Goal: Information Seeking & Learning: Learn about a topic

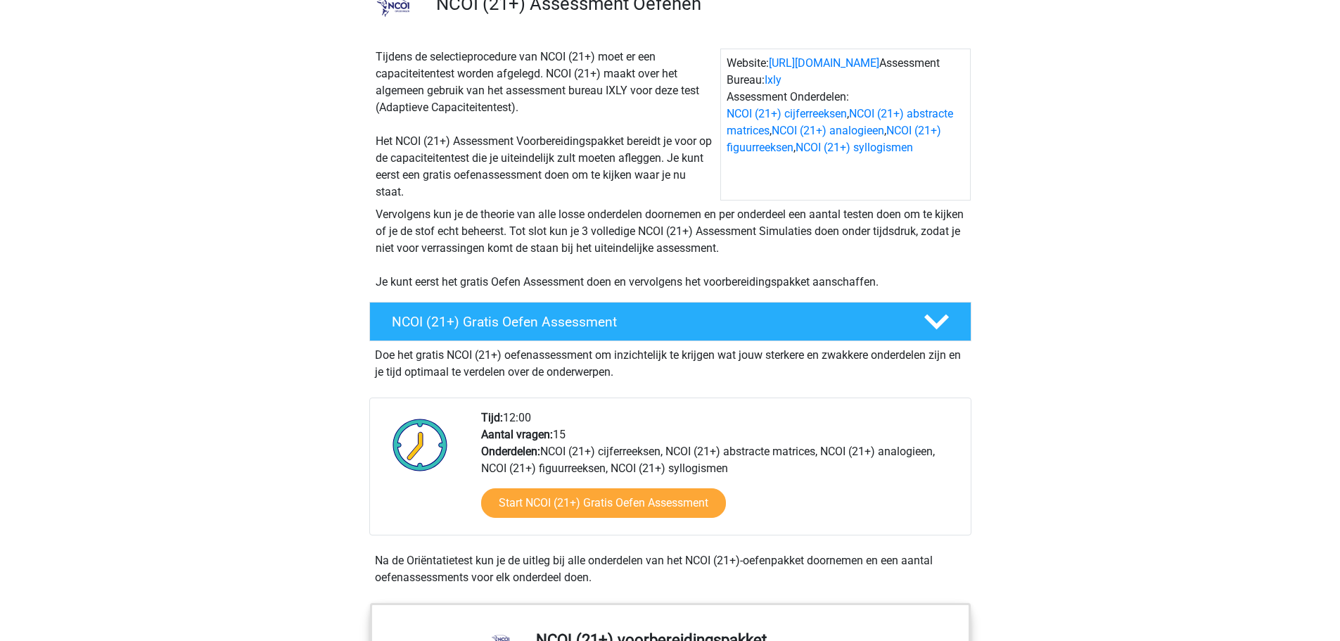
scroll to position [211, 0]
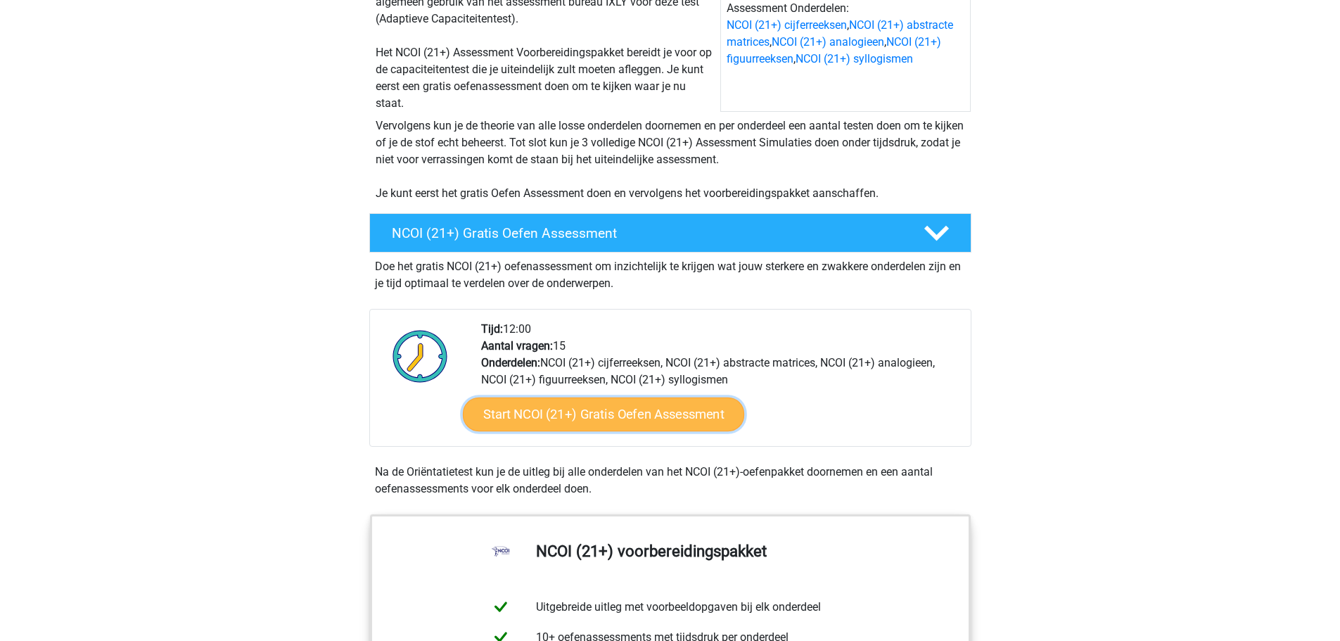
click at [572, 426] on link "Start NCOI (21+) Gratis Oefen Assessment" at bounding box center [602, 414] width 281 height 34
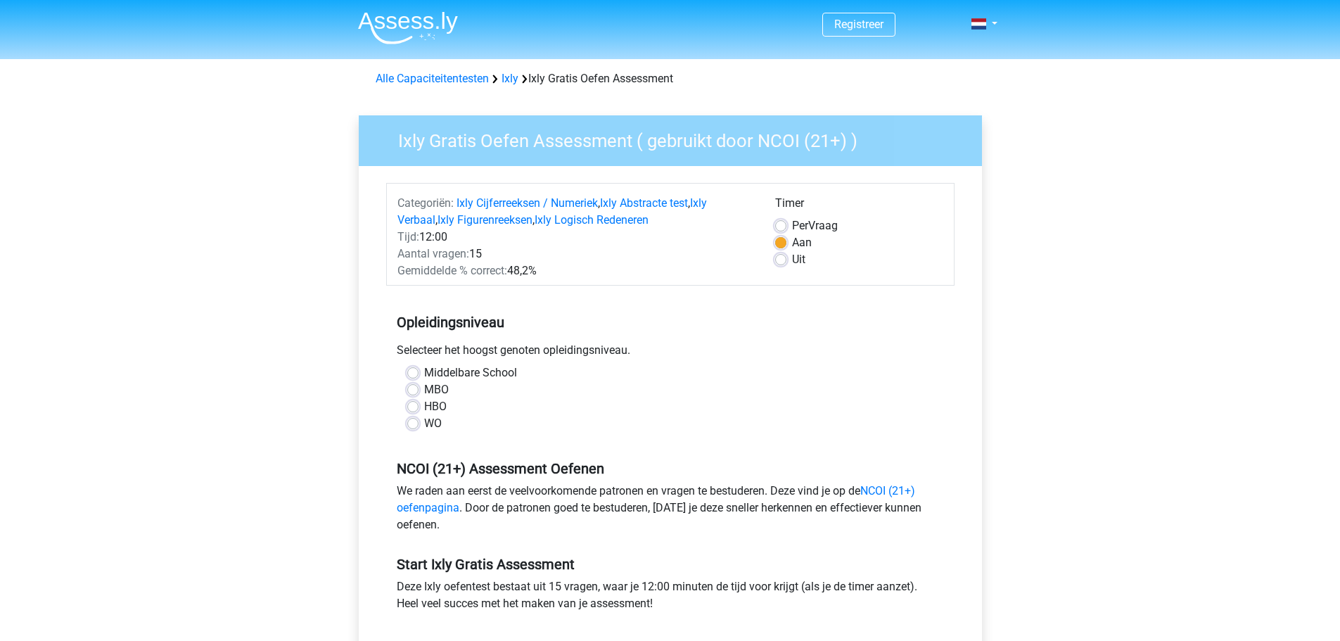
click at [424, 395] on label "MBO" at bounding box center [436, 389] width 25 height 17
click at [413, 395] on input "MBO" at bounding box center [412, 388] width 11 height 14
radio input "true"
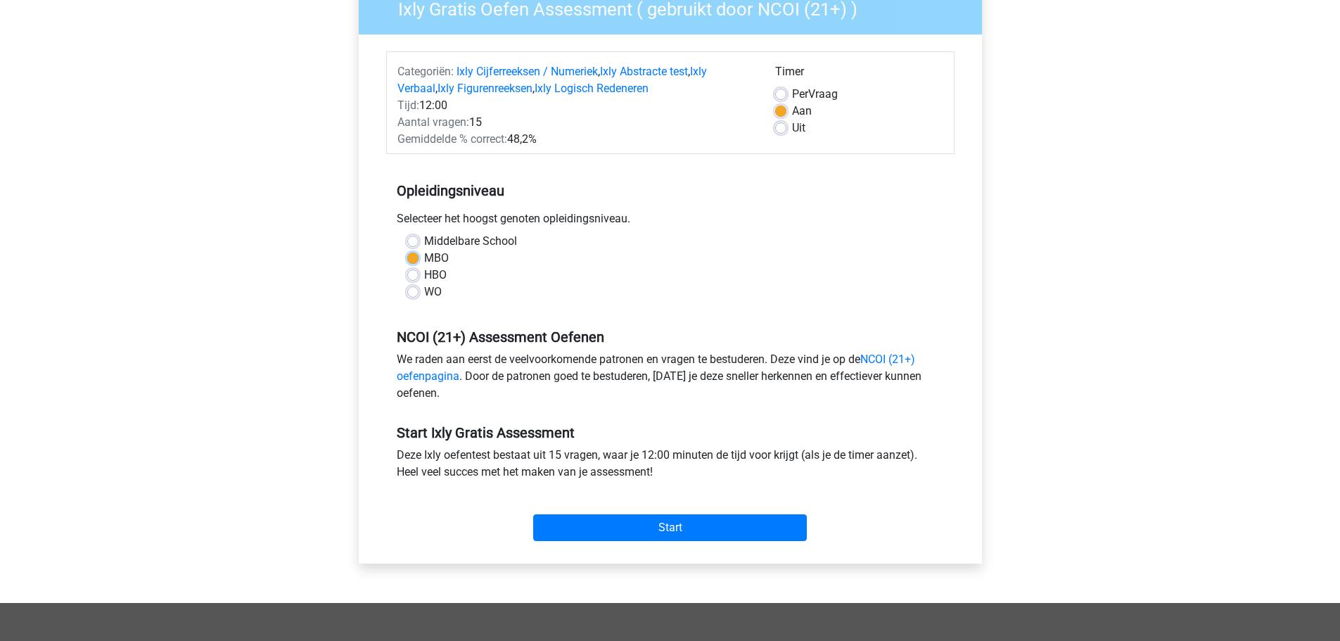
scroll to position [141, 0]
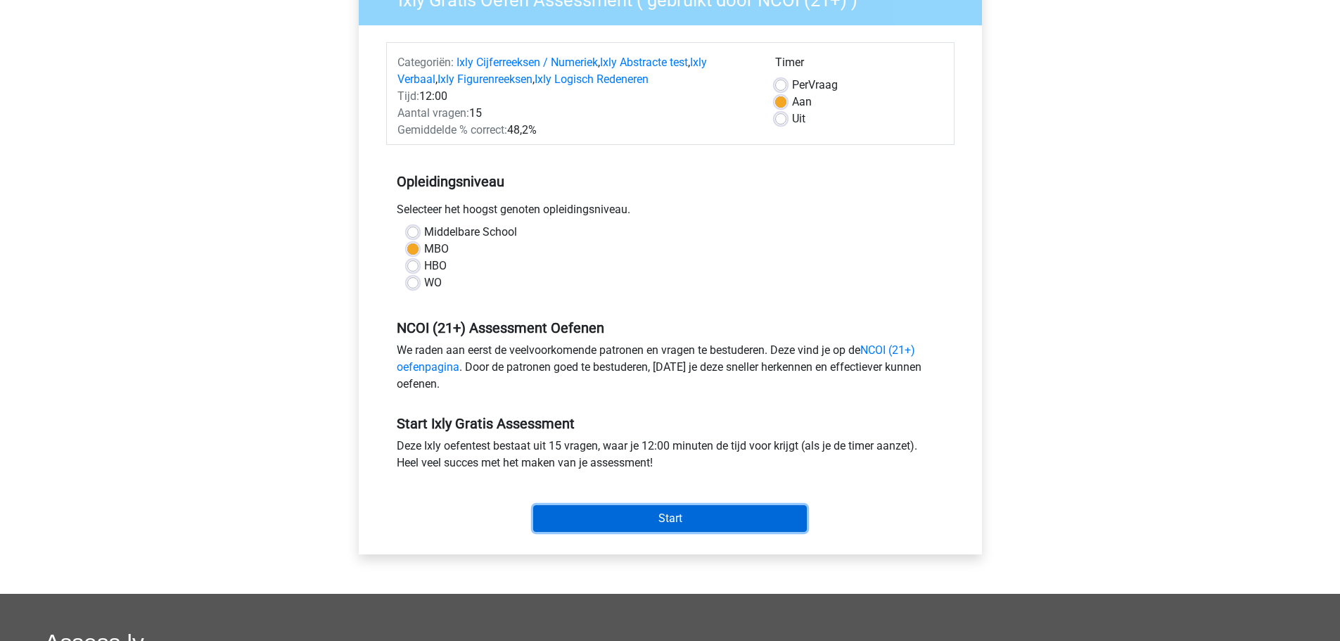
click at [628, 521] on input "Start" at bounding box center [670, 518] width 274 height 27
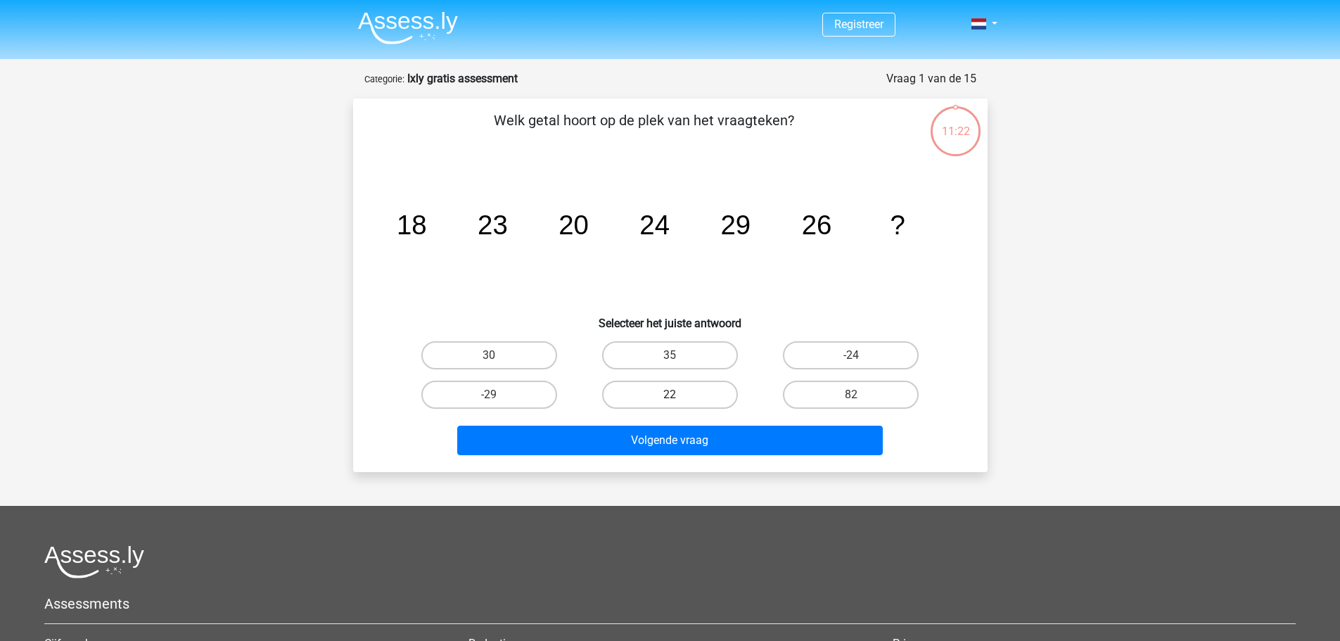
click at [643, 390] on label "22" at bounding box center [670, 395] width 136 height 28
click at [670, 395] on input "22" at bounding box center [674, 399] width 9 height 9
radio input "true"
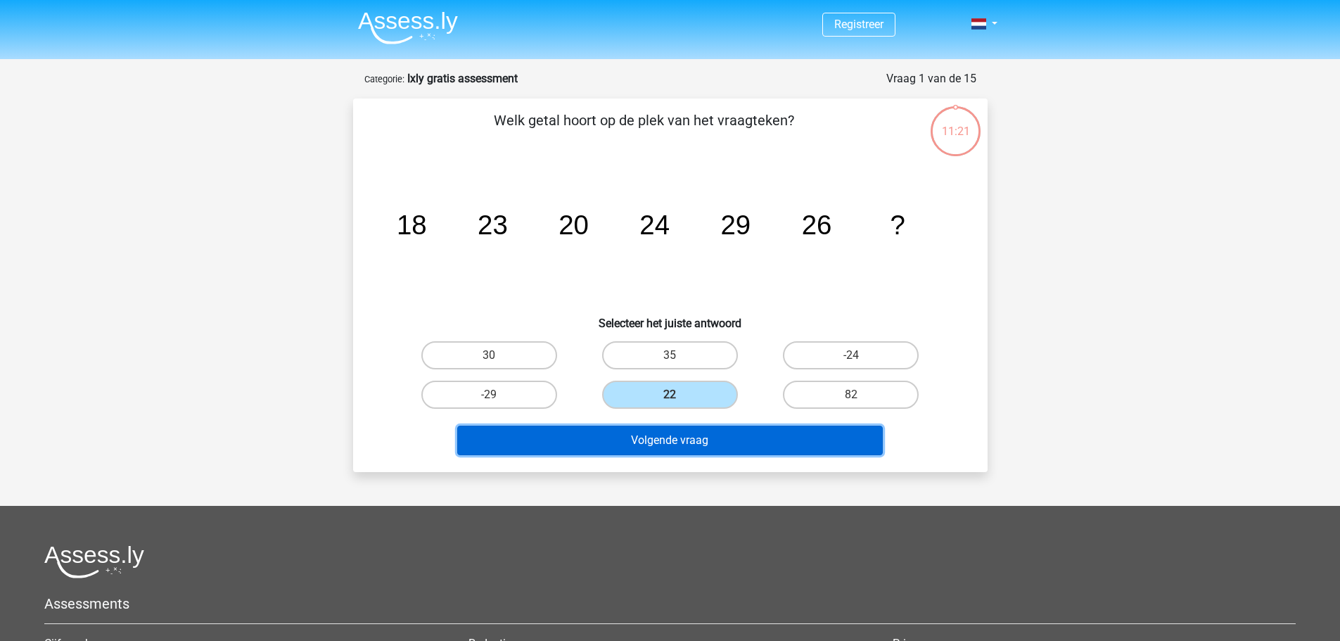
click at [643, 442] on button "Volgende vraag" at bounding box center [670, 441] width 426 height 30
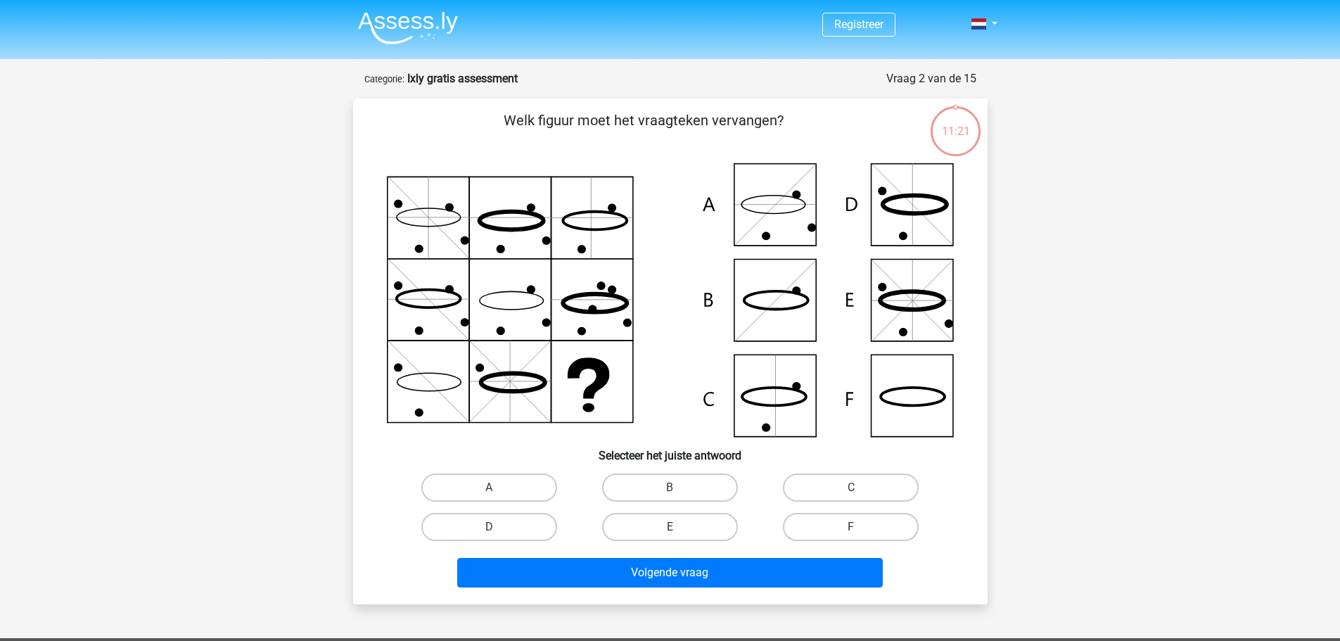
scroll to position [70, 0]
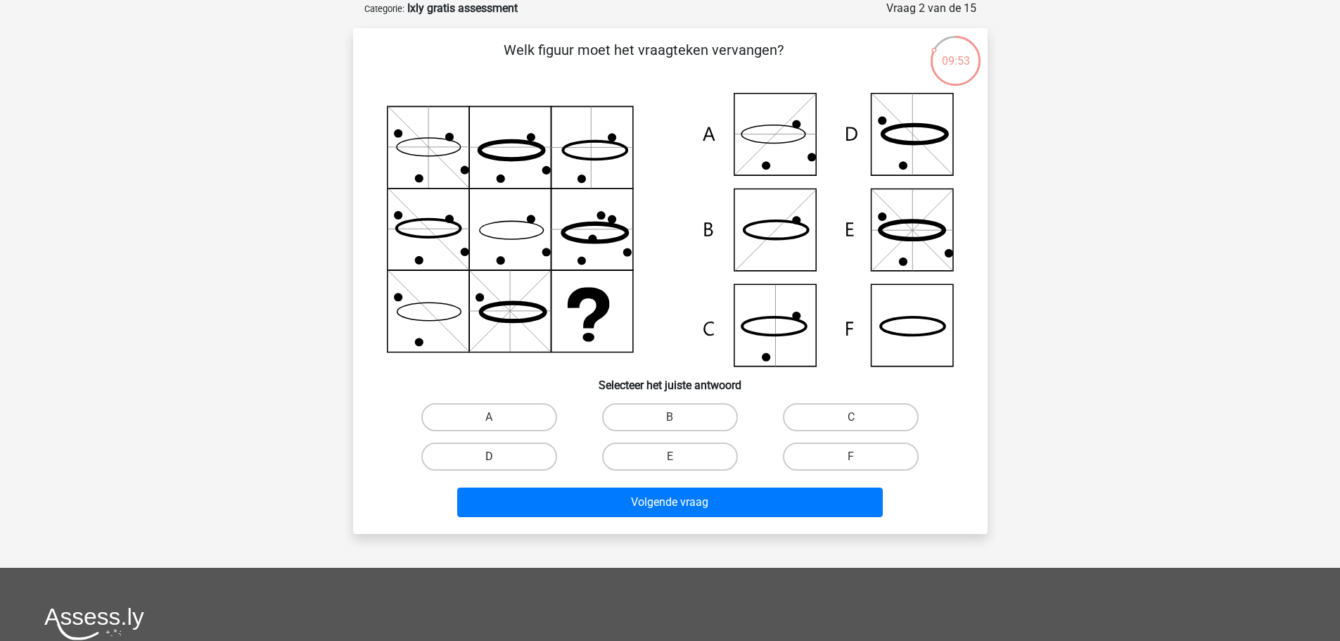
click at [507, 452] on label "D" at bounding box center [489, 457] width 136 height 28
click at [498, 457] on input "D" at bounding box center [493, 461] width 9 height 9
radio input "true"
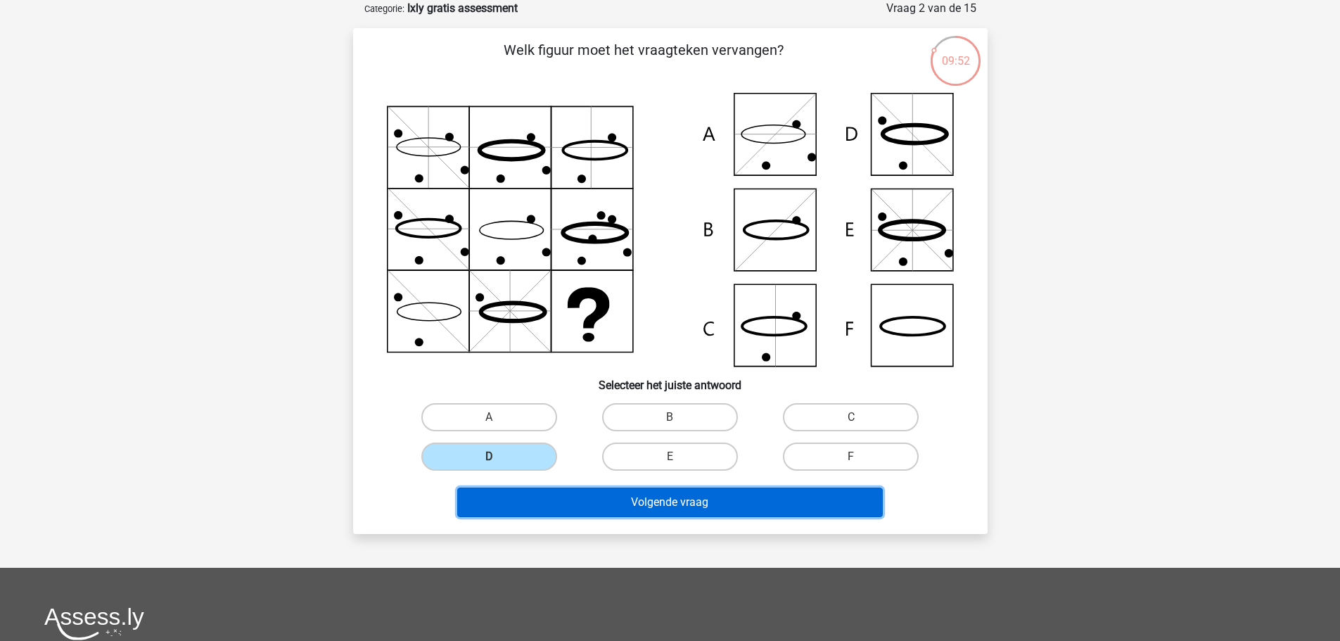
click at [508, 497] on button "Volgende vraag" at bounding box center [670, 503] width 426 height 30
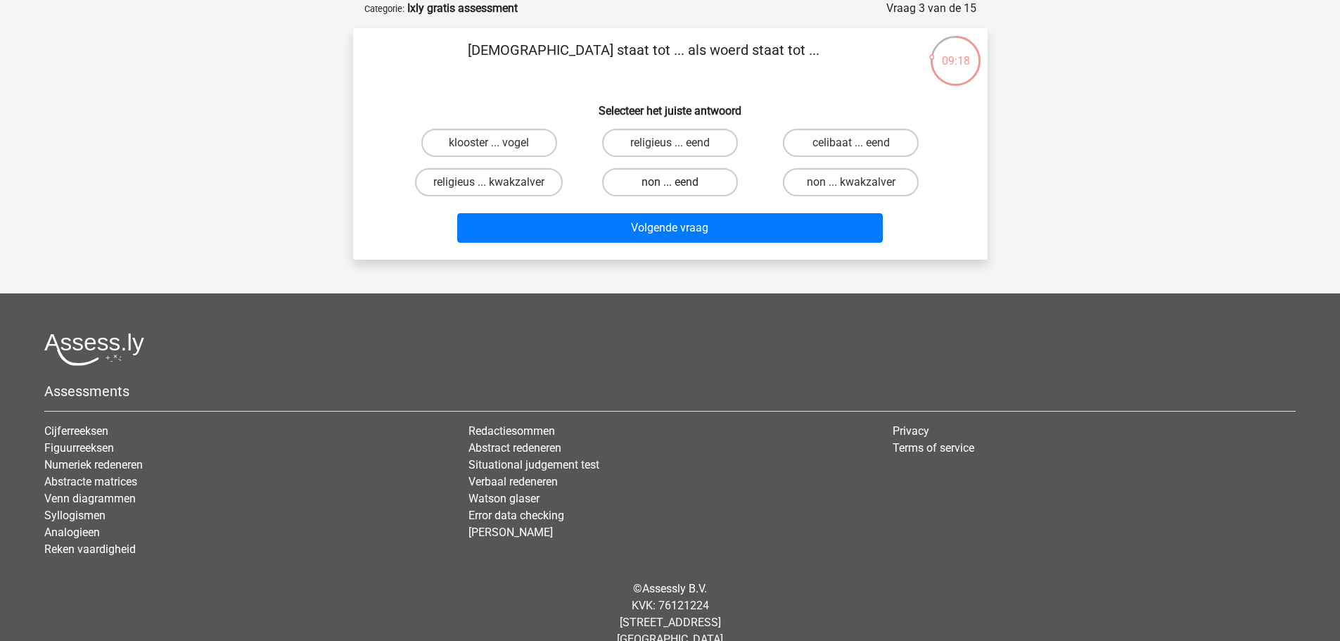
click at [649, 184] on label "non ... eend" at bounding box center [670, 182] width 136 height 28
click at [670, 184] on input "non ... eend" at bounding box center [674, 186] width 9 height 9
radio input "true"
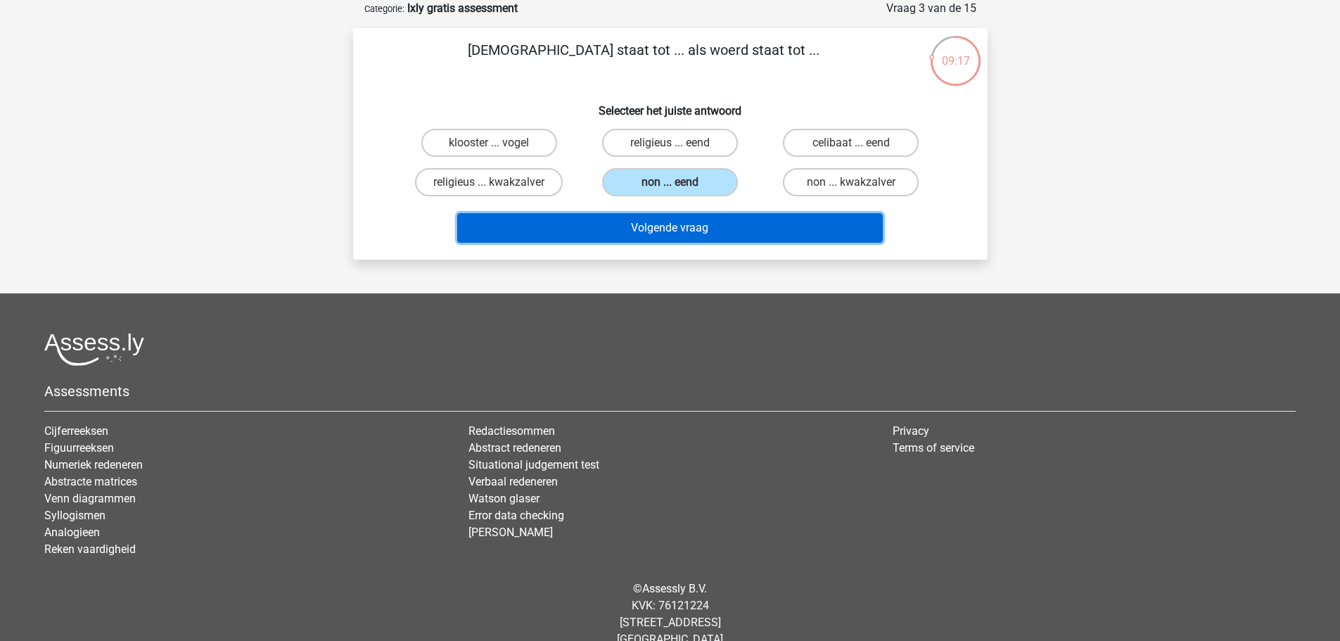
click at [633, 224] on button "Volgende vraag" at bounding box center [670, 228] width 426 height 30
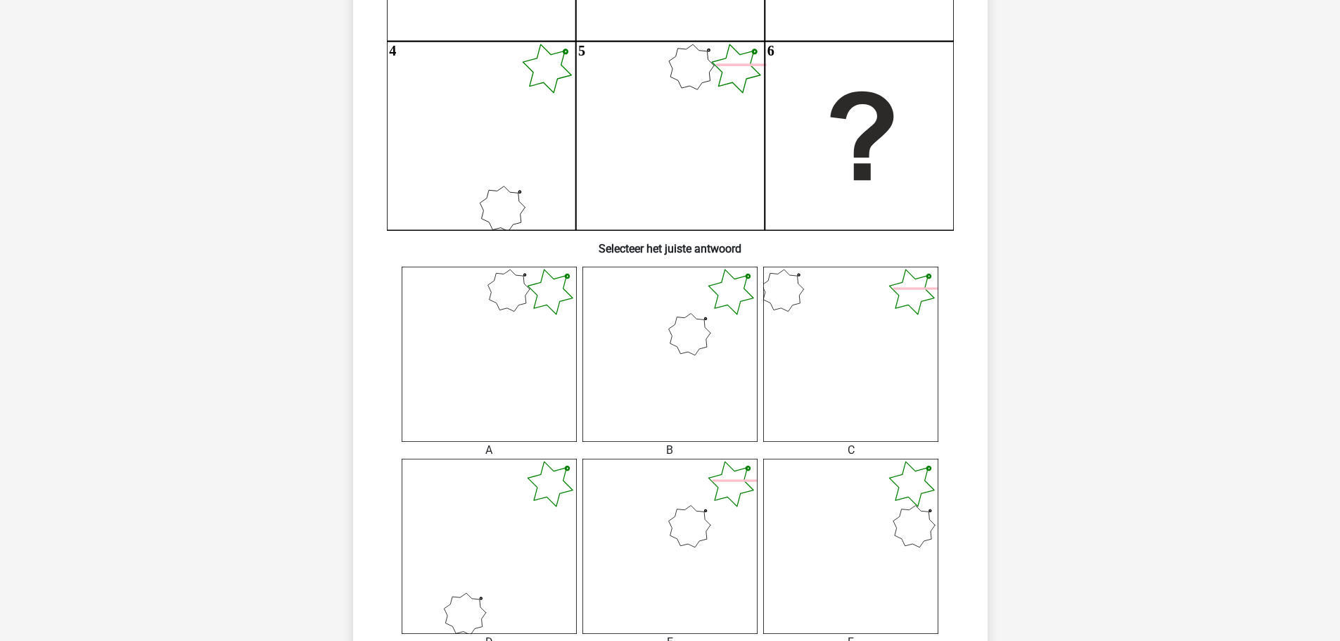
scroll to position [352, 0]
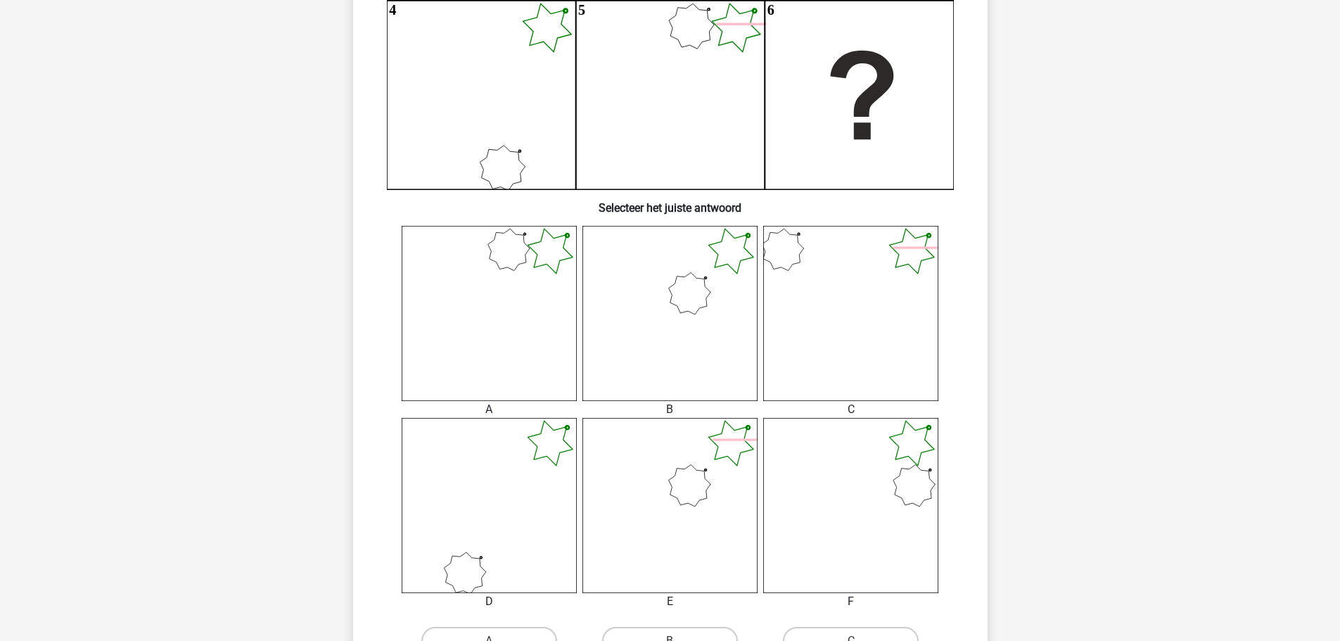
click at [649, 297] on icon at bounding box center [670, 313] width 175 height 175
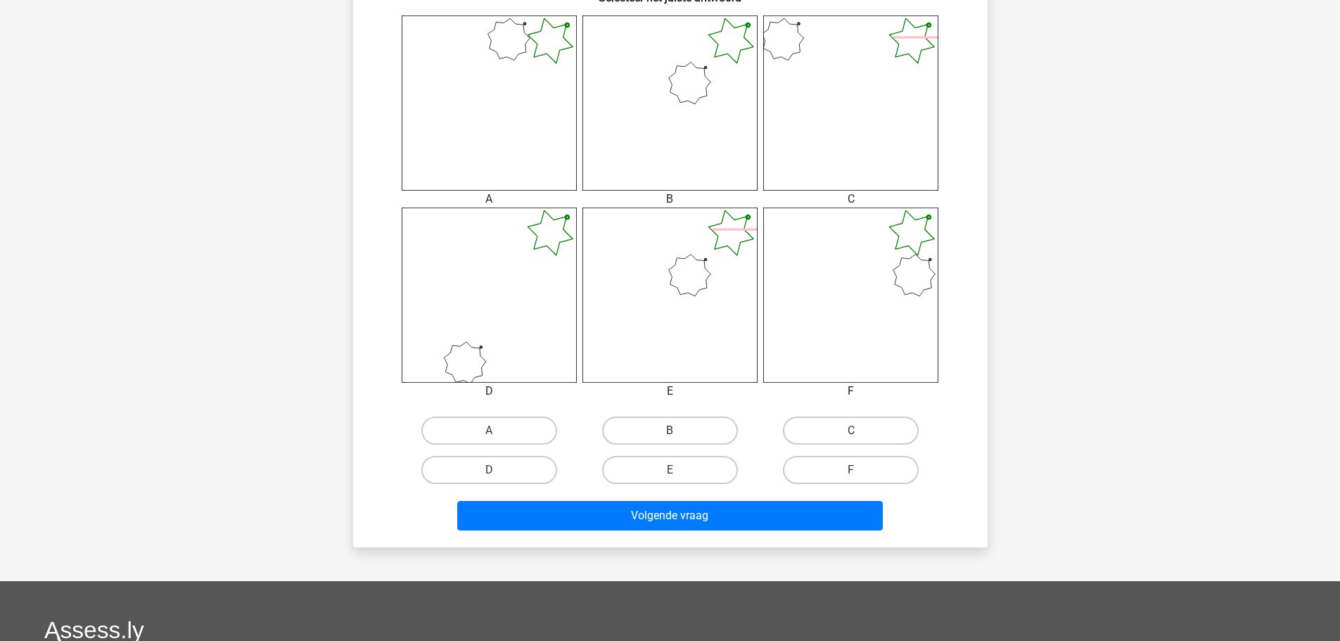
scroll to position [563, 0]
click at [632, 421] on label "B" at bounding box center [670, 430] width 136 height 28
click at [670, 430] on input "B" at bounding box center [674, 434] width 9 height 9
radio input "true"
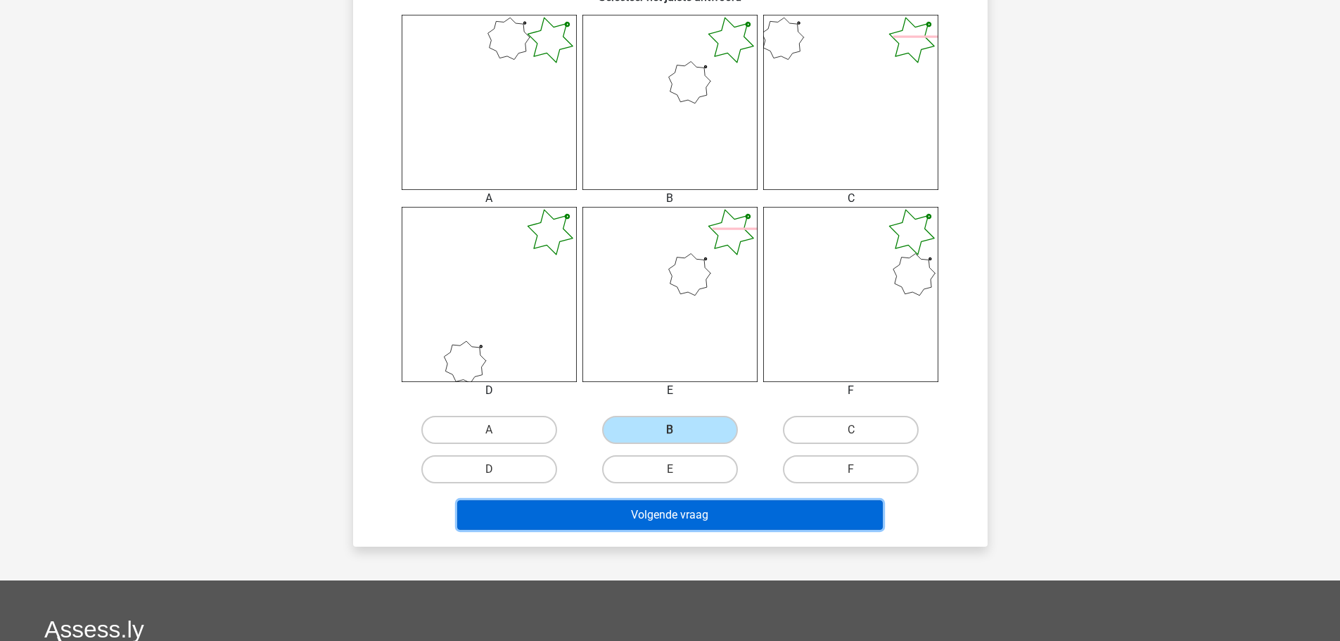
click at [618, 509] on button "Volgende vraag" at bounding box center [670, 515] width 426 height 30
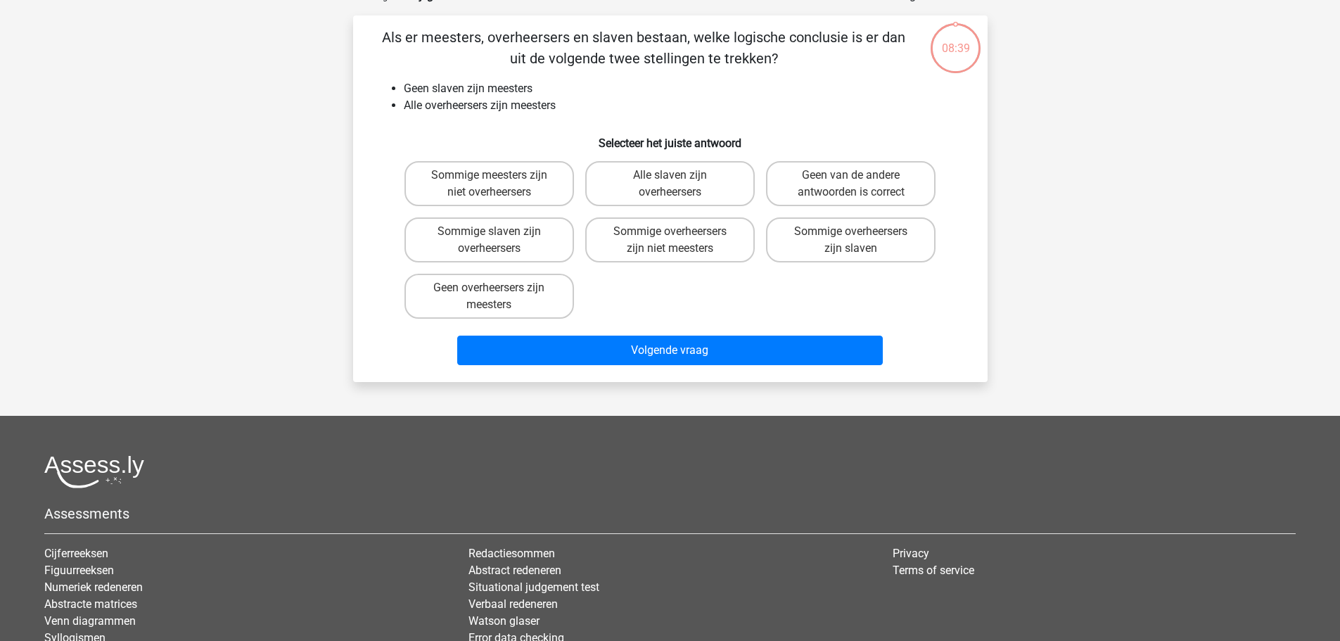
scroll to position [70, 0]
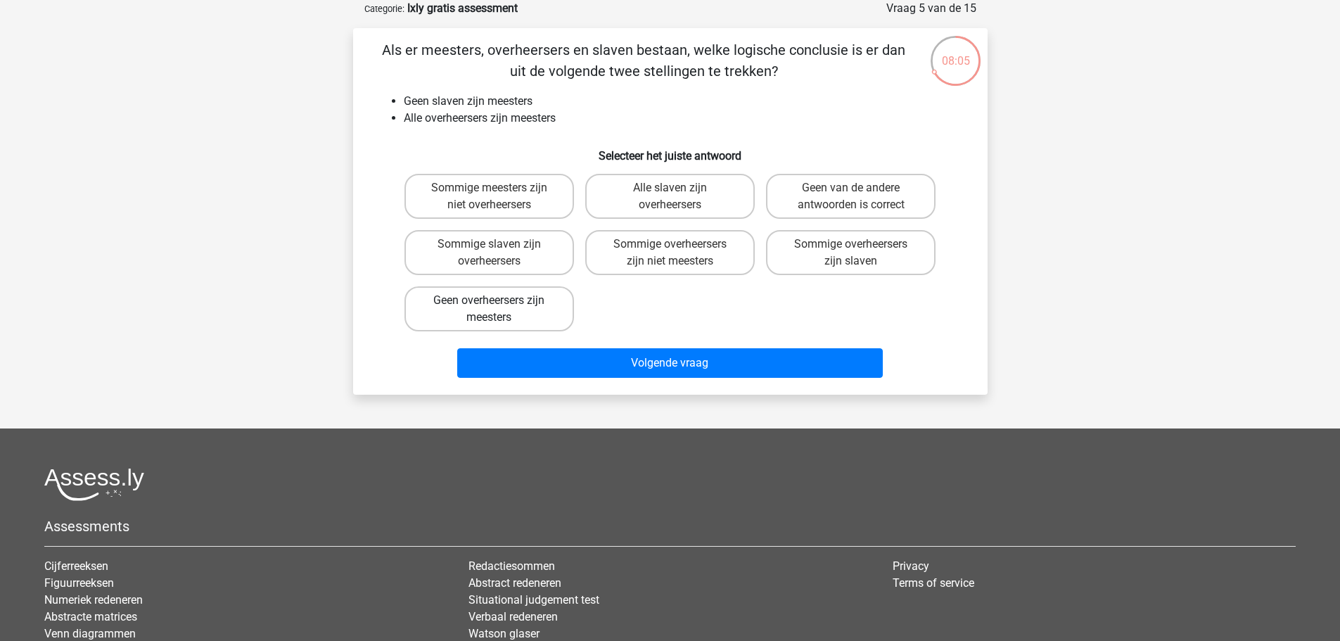
click at [433, 314] on label "Geen overheersers zijn meesters" at bounding box center [490, 308] width 170 height 45
click at [489, 310] on input "Geen overheersers zijn meesters" at bounding box center [493, 304] width 9 height 9
radio input "true"
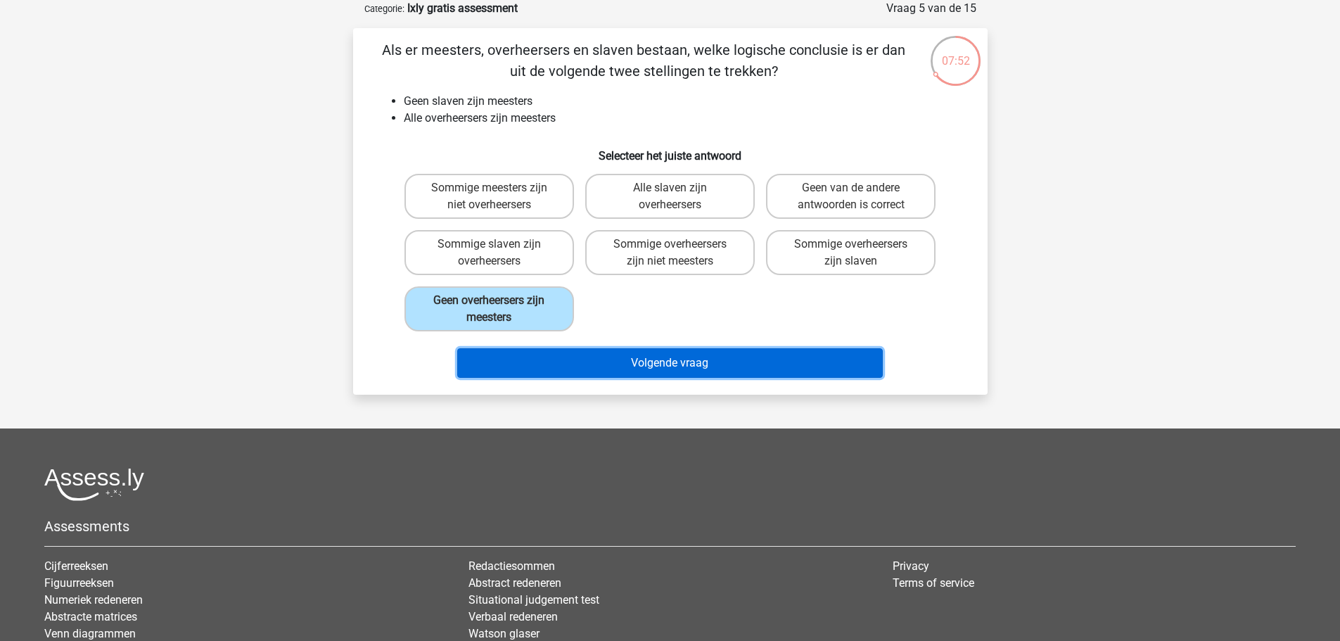
click at [696, 371] on button "Volgende vraag" at bounding box center [670, 363] width 426 height 30
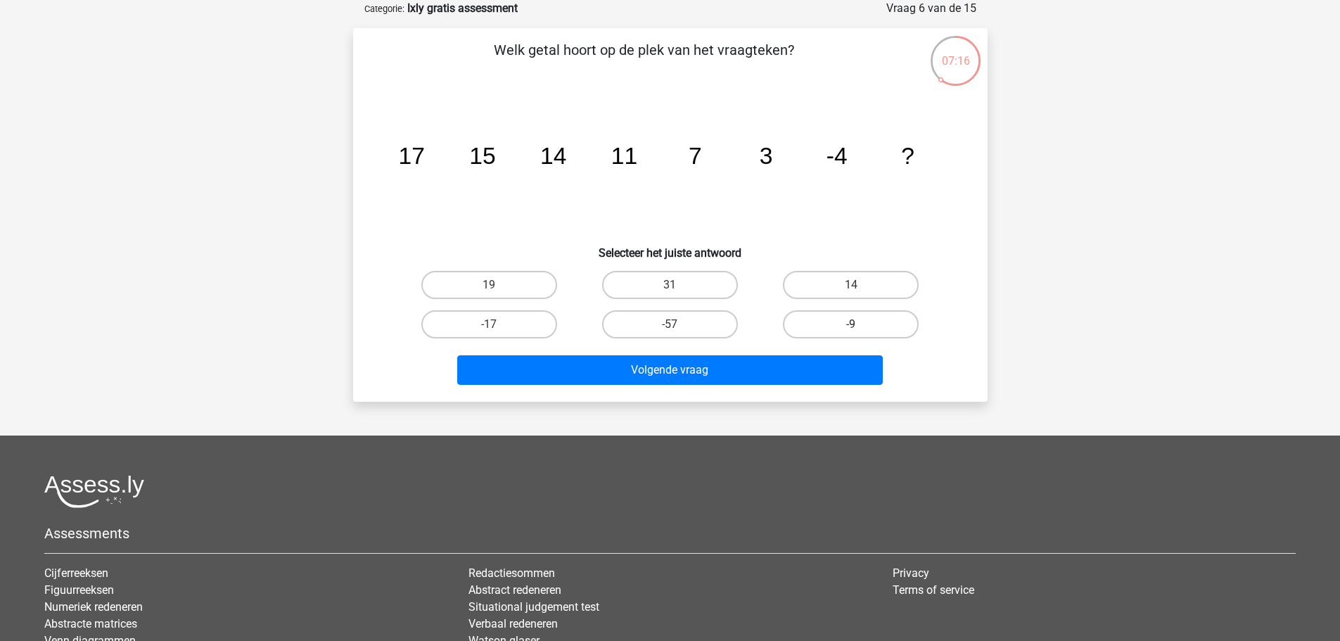
click at [820, 320] on label "-9" at bounding box center [851, 324] width 136 height 28
click at [851, 324] on input "-9" at bounding box center [855, 328] width 9 height 9
radio input "true"
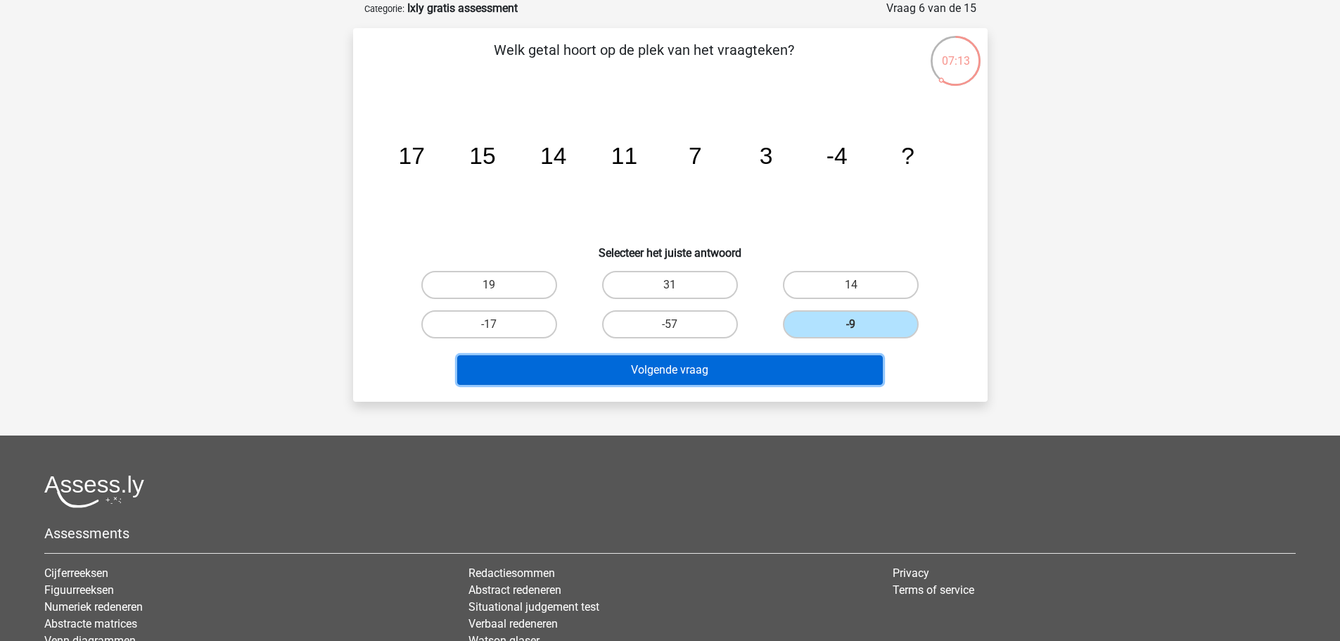
click at [782, 368] on button "Volgende vraag" at bounding box center [670, 370] width 426 height 30
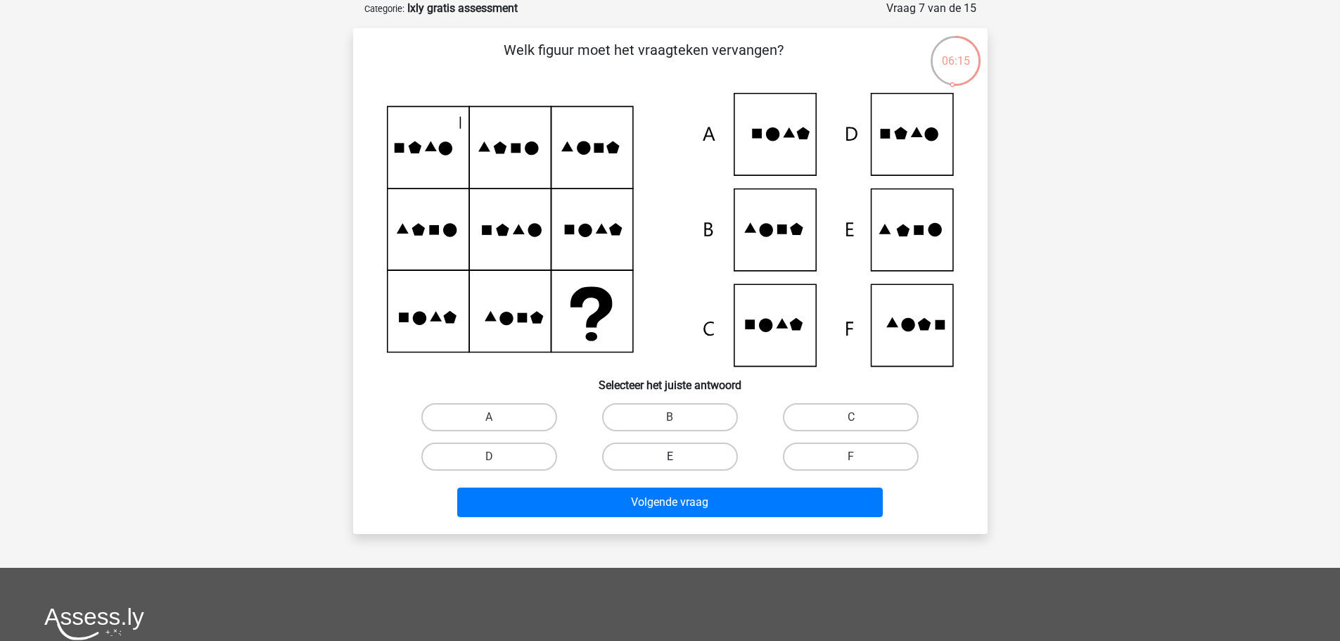
click at [643, 457] on label "E" at bounding box center [670, 457] width 136 height 28
click at [670, 457] on input "E" at bounding box center [674, 461] width 9 height 9
radio input "true"
click at [846, 452] on label "F" at bounding box center [851, 457] width 136 height 28
click at [851, 457] on input "F" at bounding box center [855, 461] width 9 height 9
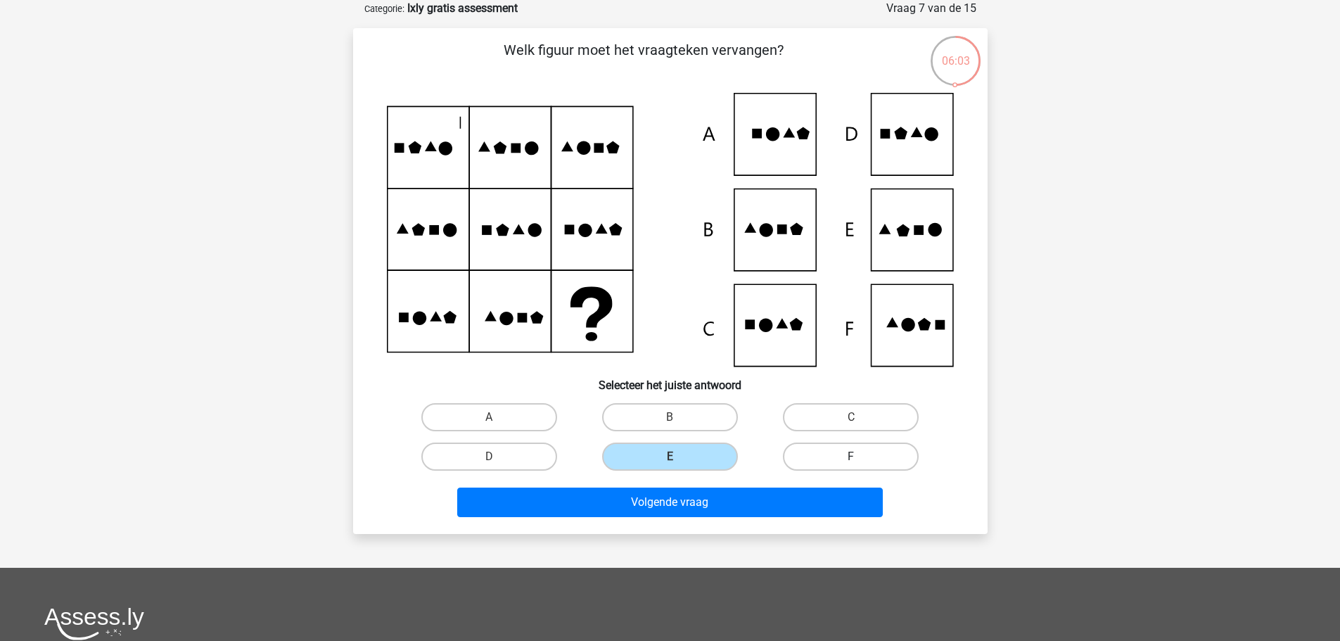
radio input "true"
click at [529, 450] on label "D" at bounding box center [489, 457] width 136 height 28
click at [498, 457] on input "D" at bounding box center [493, 461] width 9 height 9
radio input "true"
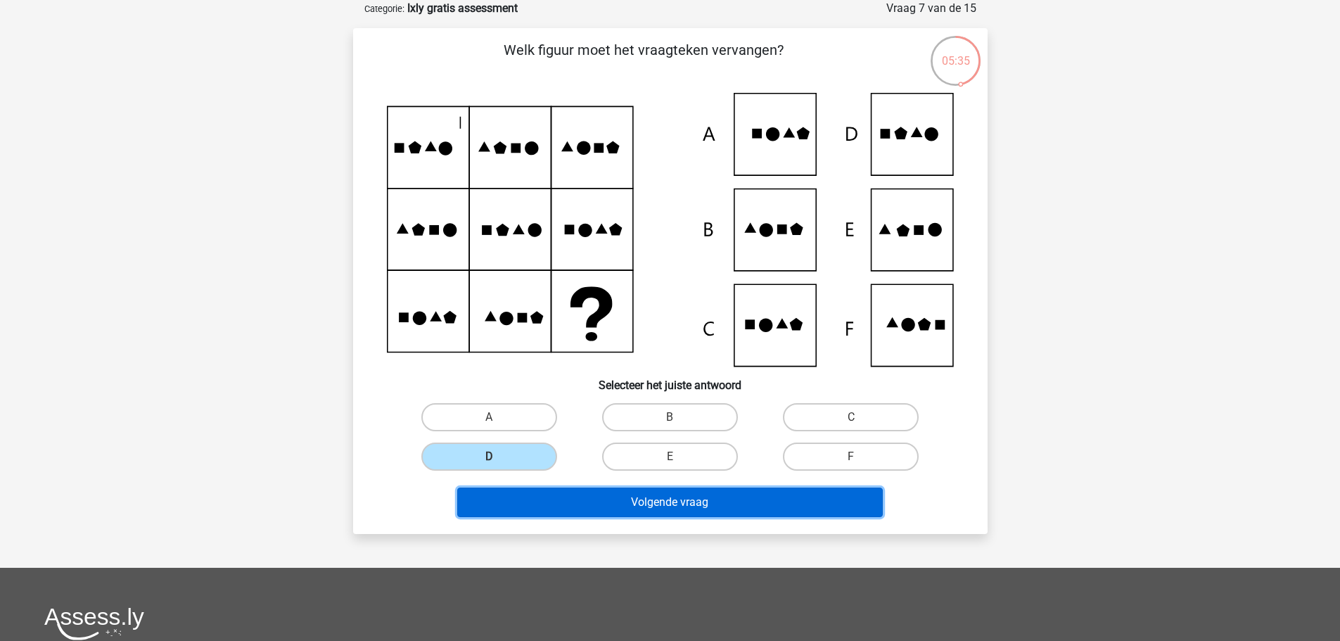
click at [550, 505] on button "Volgende vraag" at bounding box center [670, 503] width 426 height 30
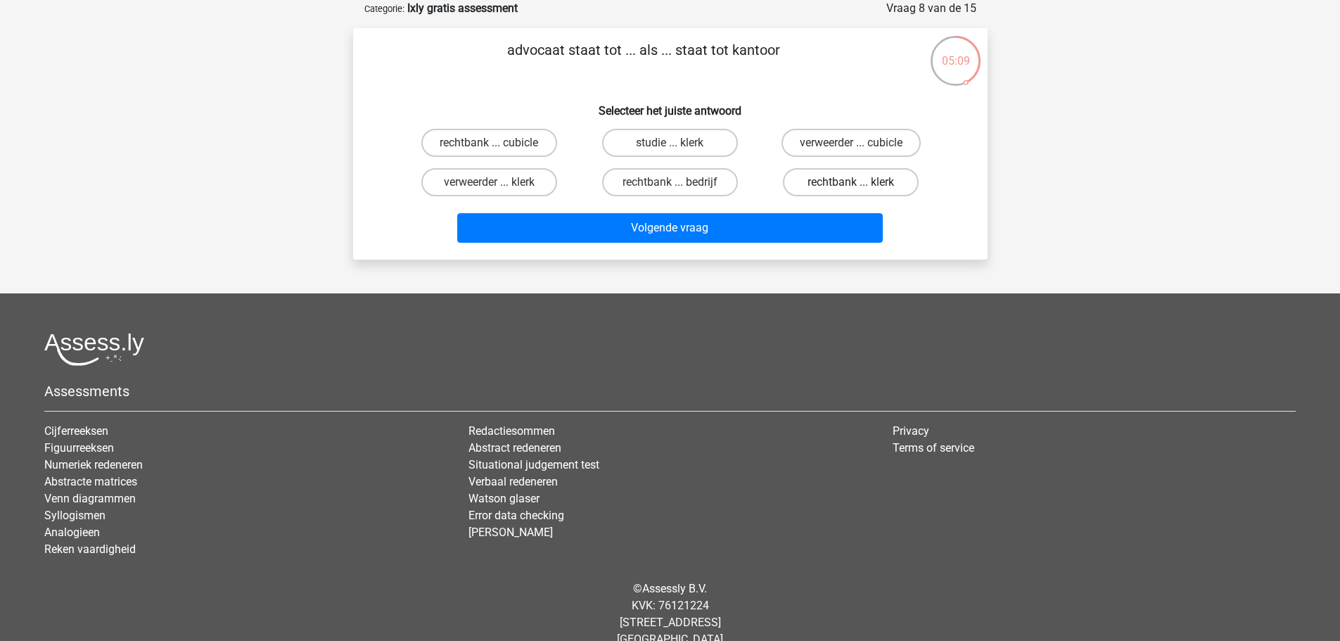
click at [849, 183] on label "rechtbank ... klerk" at bounding box center [851, 182] width 136 height 28
click at [851, 183] on input "rechtbank ... klerk" at bounding box center [855, 186] width 9 height 9
radio input "true"
click at [824, 210] on div "Volgende vraag" at bounding box center [671, 225] width 590 height 46
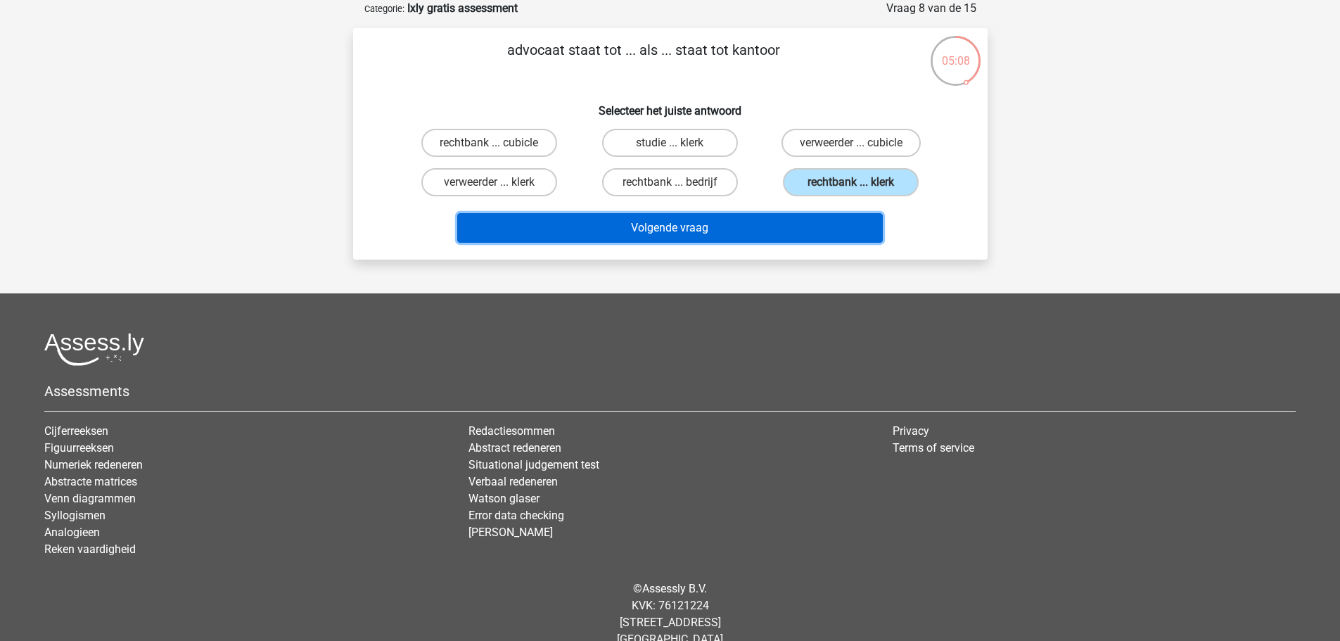
click at [815, 223] on button "Volgende vraag" at bounding box center [670, 228] width 426 height 30
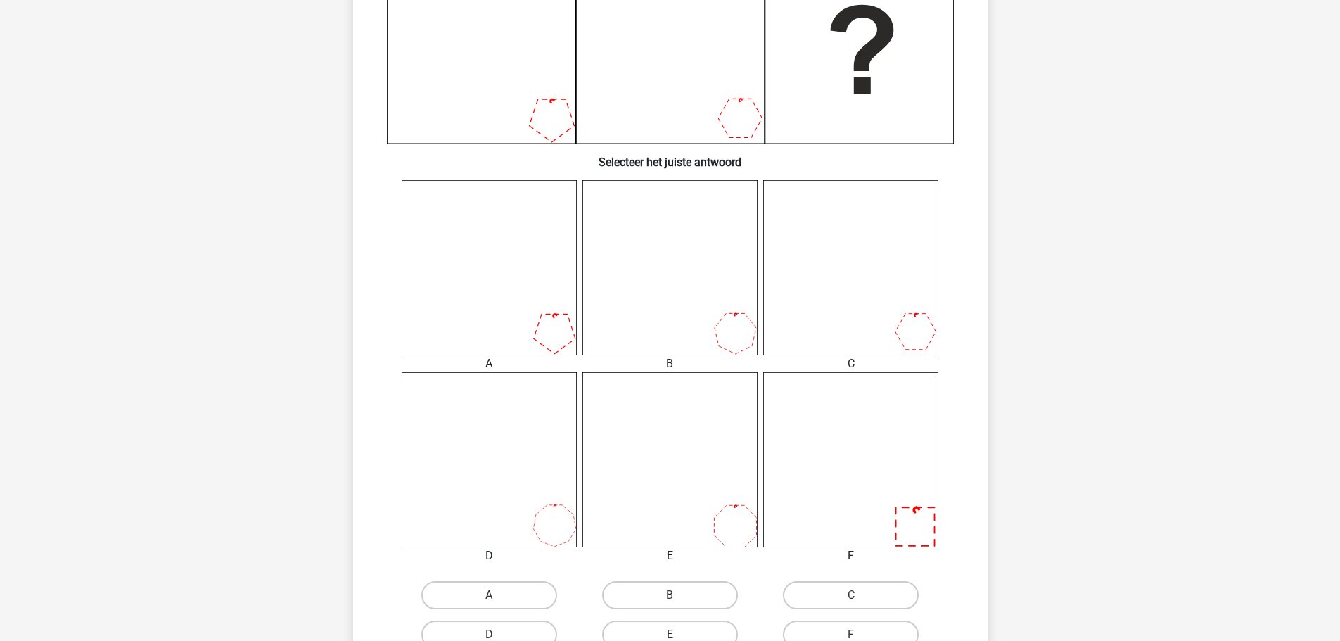
scroll to position [422, 0]
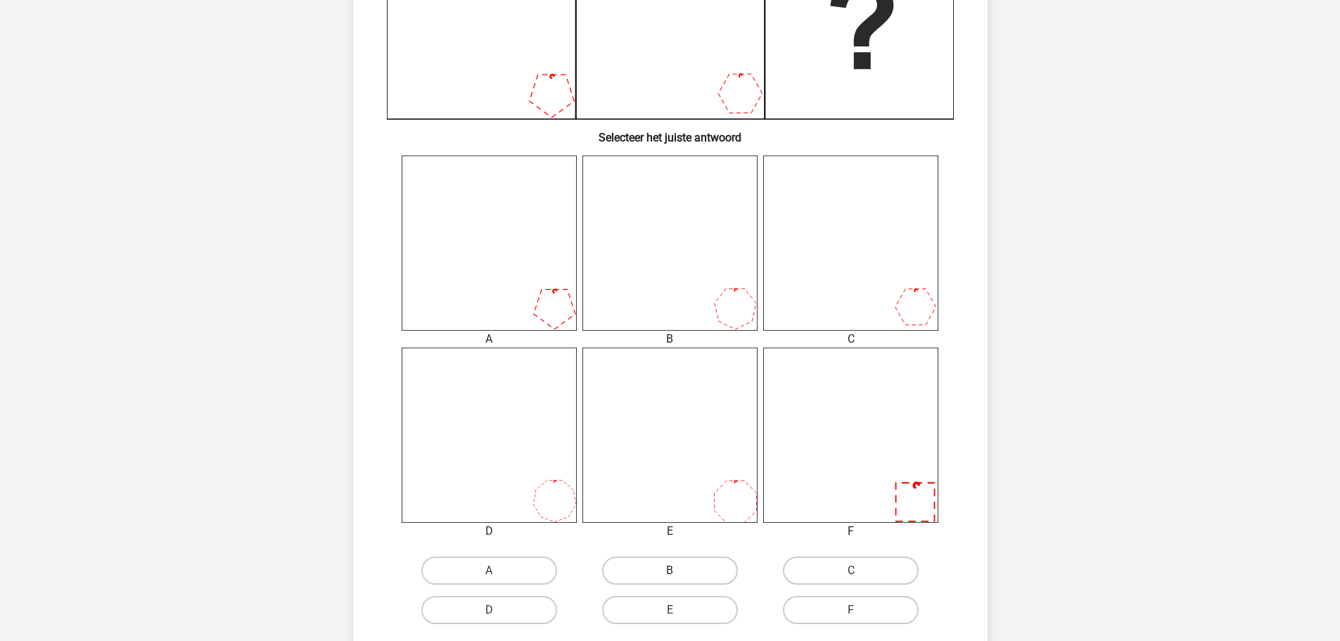
click at [641, 571] on label "B" at bounding box center [670, 570] width 136 height 28
click at [670, 571] on input "B" at bounding box center [674, 575] width 9 height 9
radio input "true"
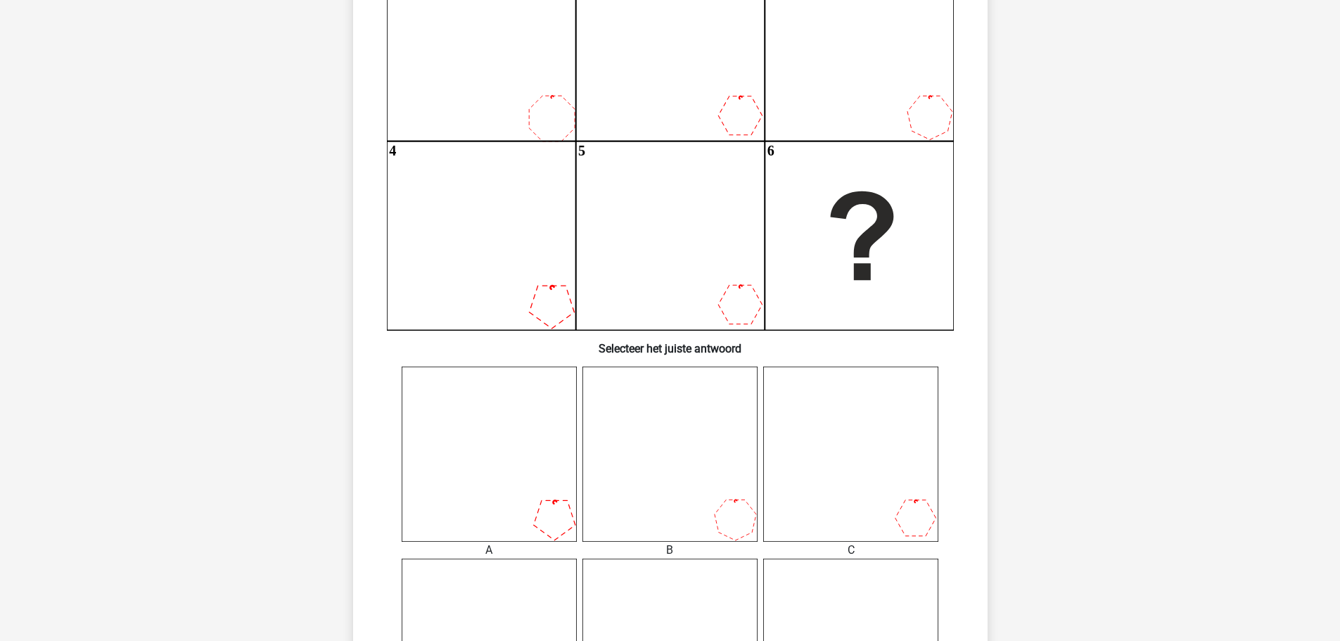
scroll to position [563, 0]
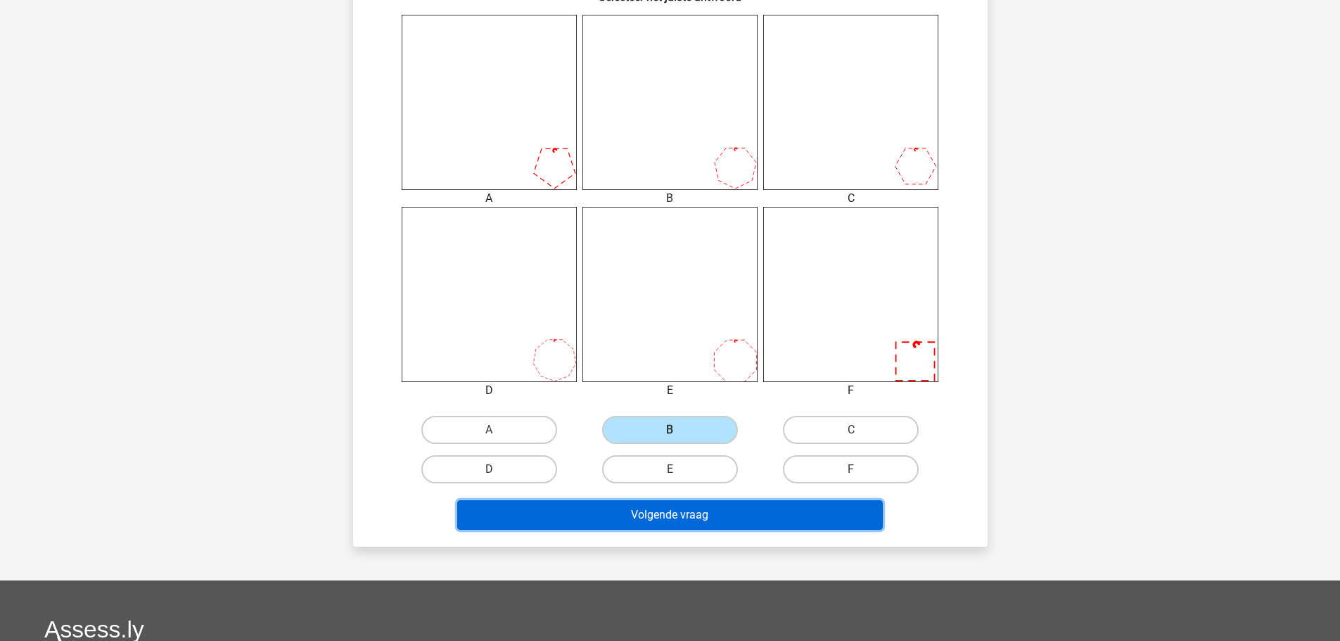
click at [696, 522] on button "Volgende vraag" at bounding box center [670, 515] width 426 height 30
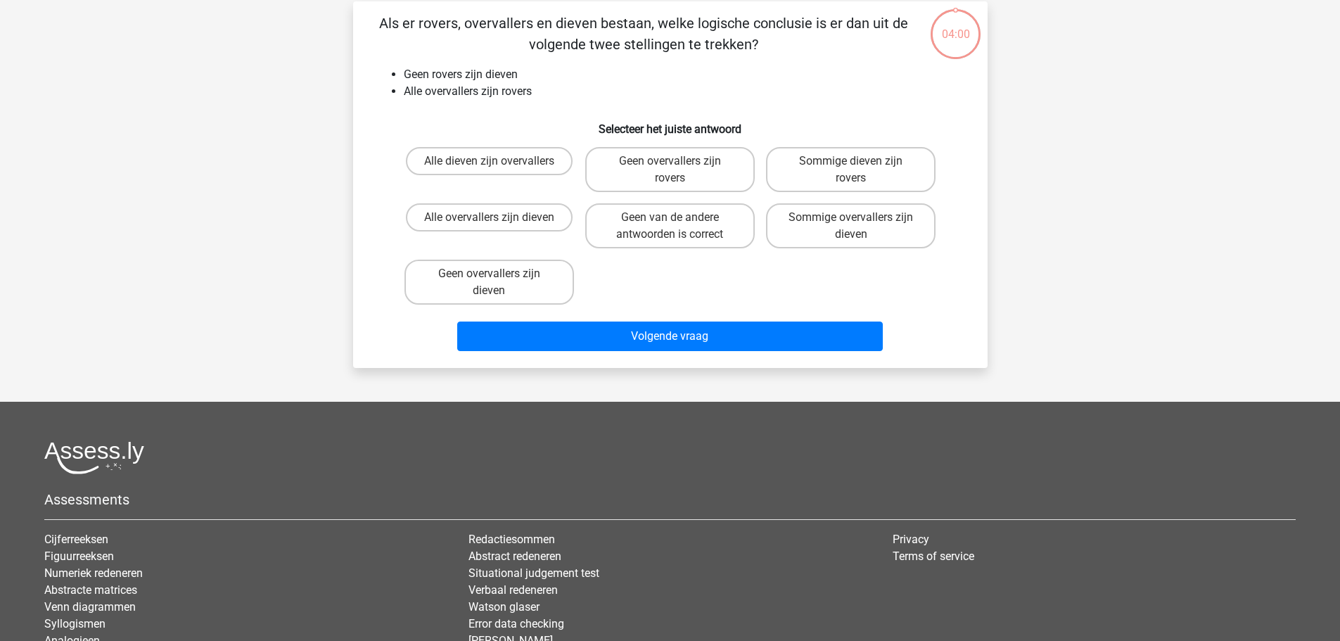
scroll to position [70, 0]
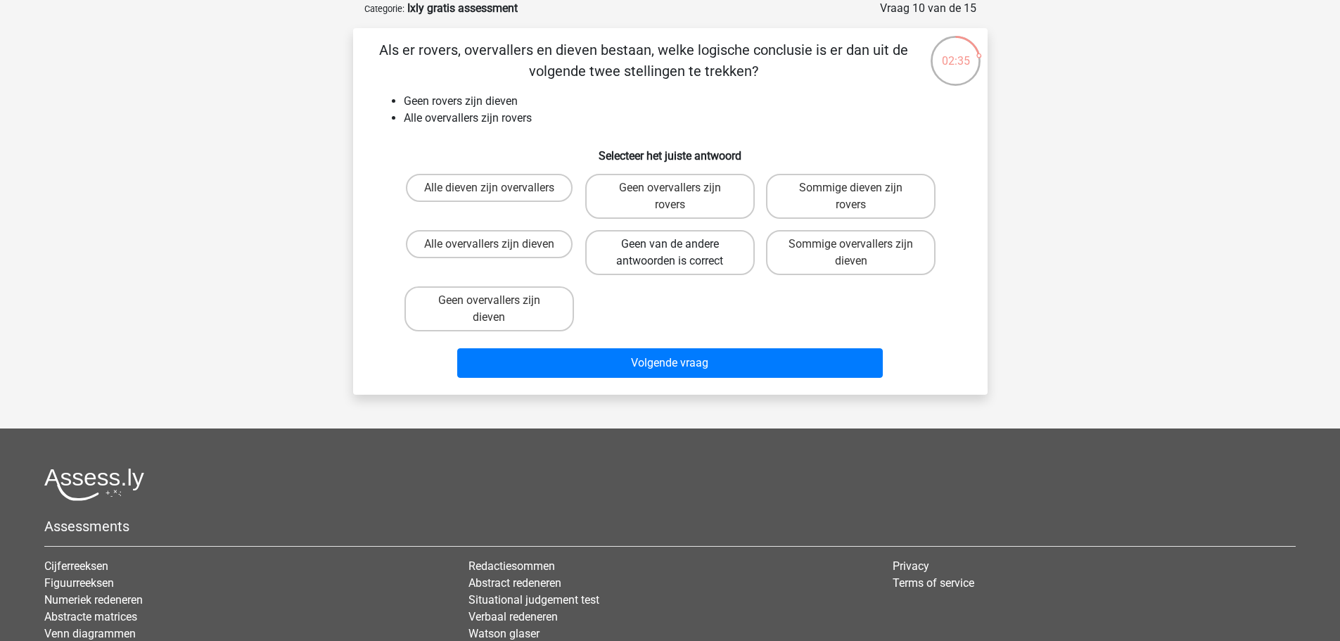
click at [724, 256] on label "Geen van de andere antwoorden is correct" at bounding box center [670, 252] width 170 height 45
click at [679, 253] on input "Geen van de andere antwoorden is correct" at bounding box center [674, 248] width 9 height 9
radio input "true"
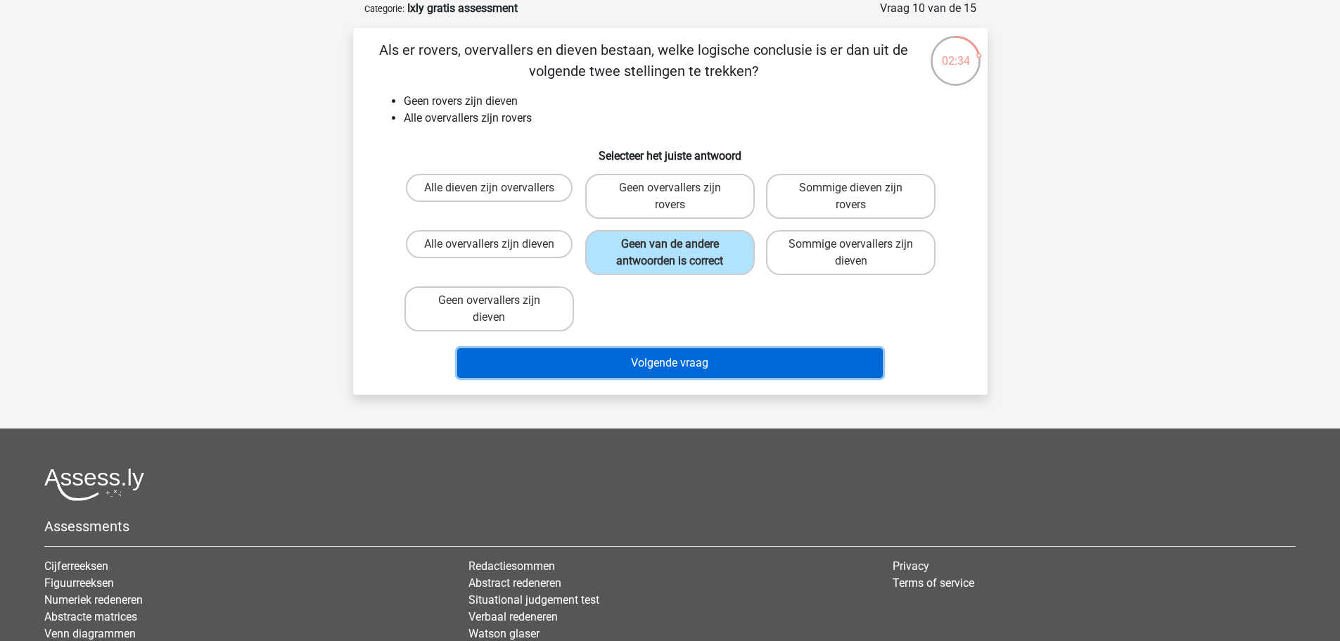
click at [687, 358] on button "Volgende vraag" at bounding box center [670, 363] width 426 height 30
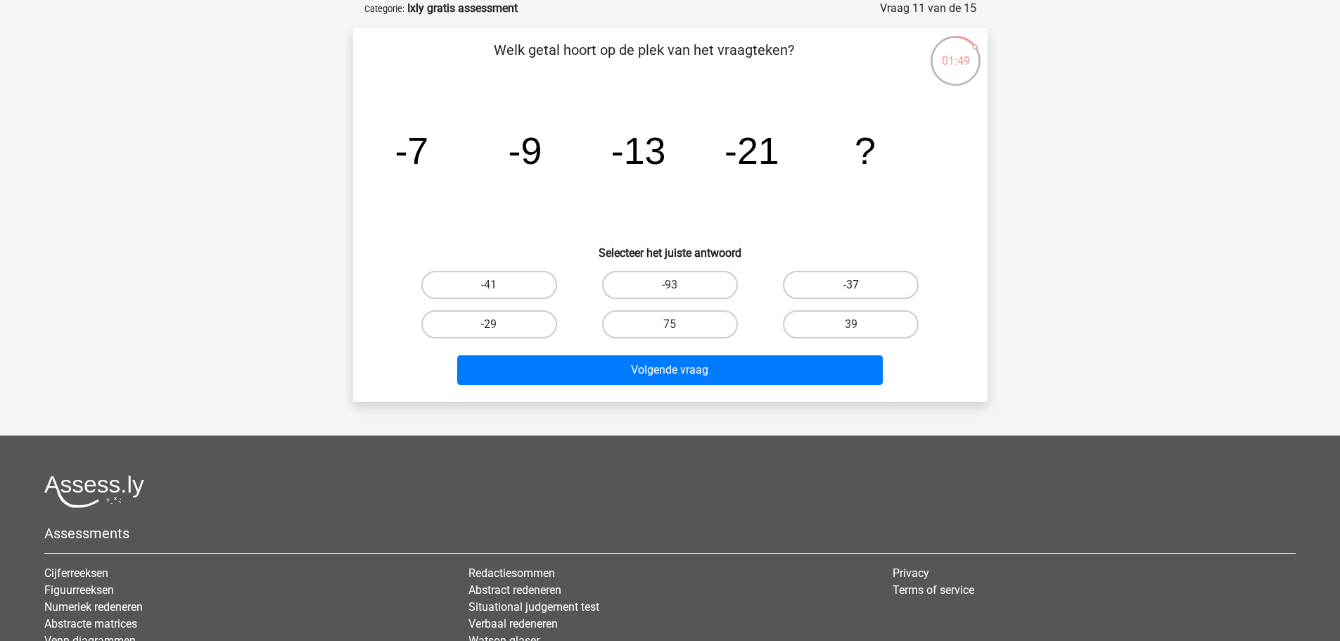
click at [813, 283] on label "-37" at bounding box center [851, 285] width 136 height 28
click at [851, 285] on input "-37" at bounding box center [855, 289] width 9 height 9
radio input "true"
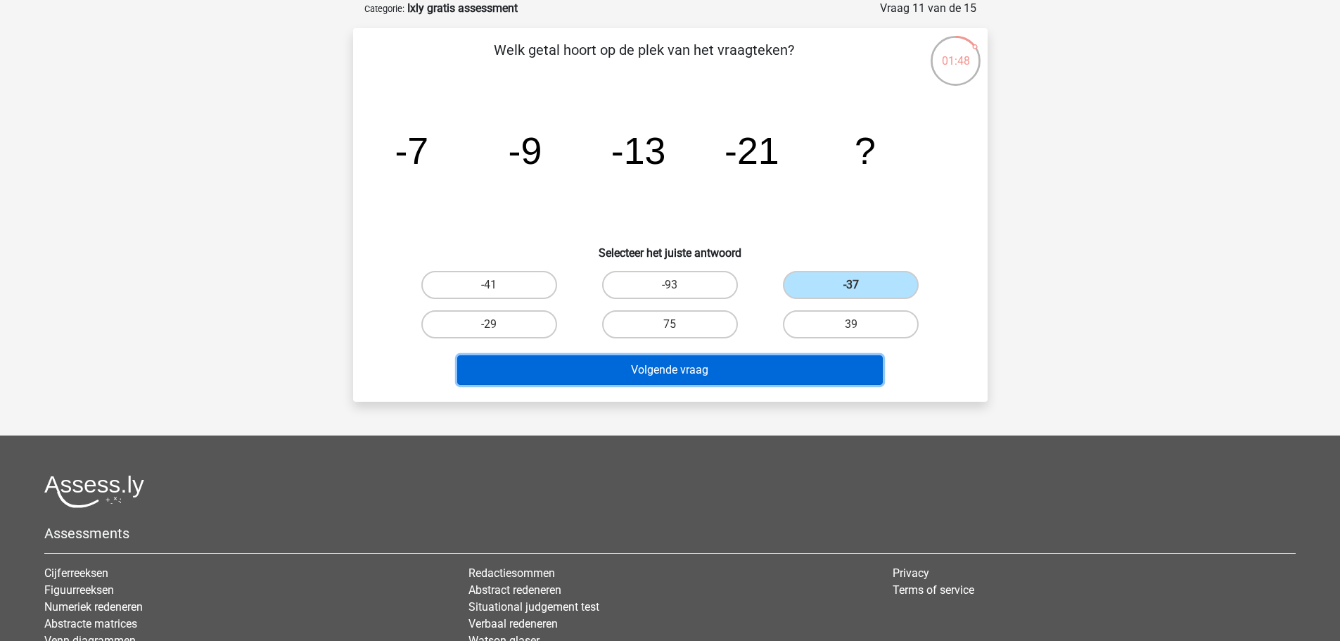
click at [685, 362] on button "Volgende vraag" at bounding box center [670, 370] width 426 height 30
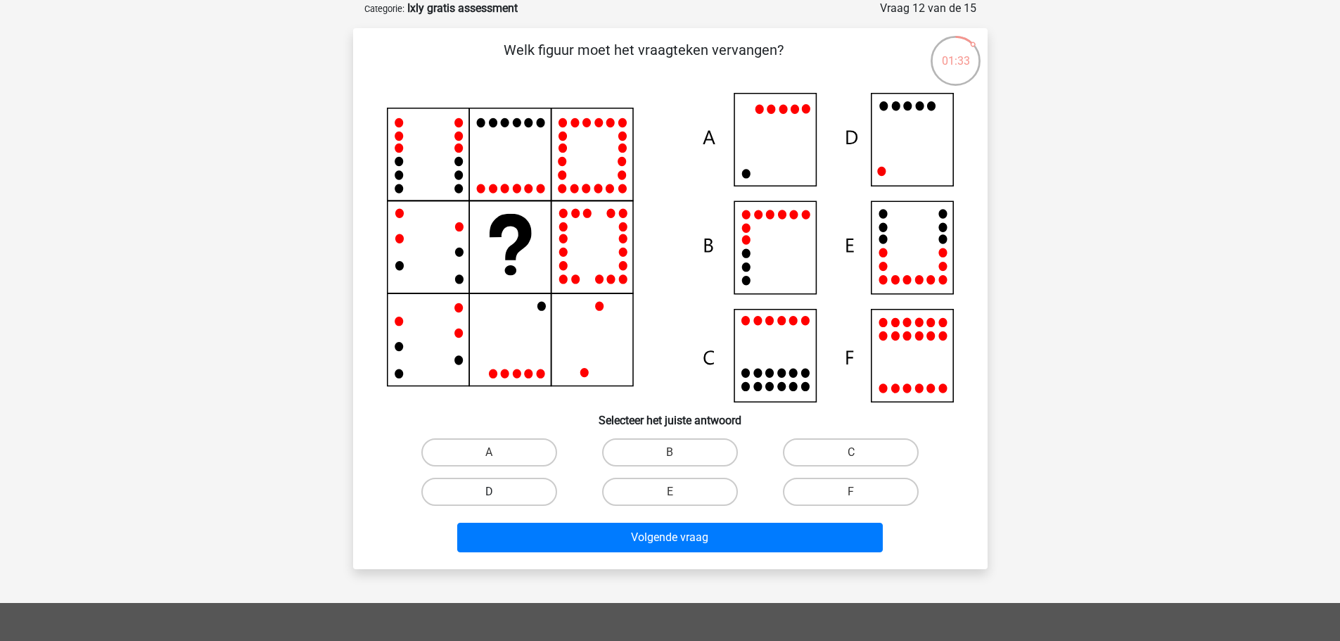
click at [533, 503] on label "D" at bounding box center [489, 492] width 136 height 28
click at [498, 501] on input "D" at bounding box center [493, 496] width 9 height 9
radio input "true"
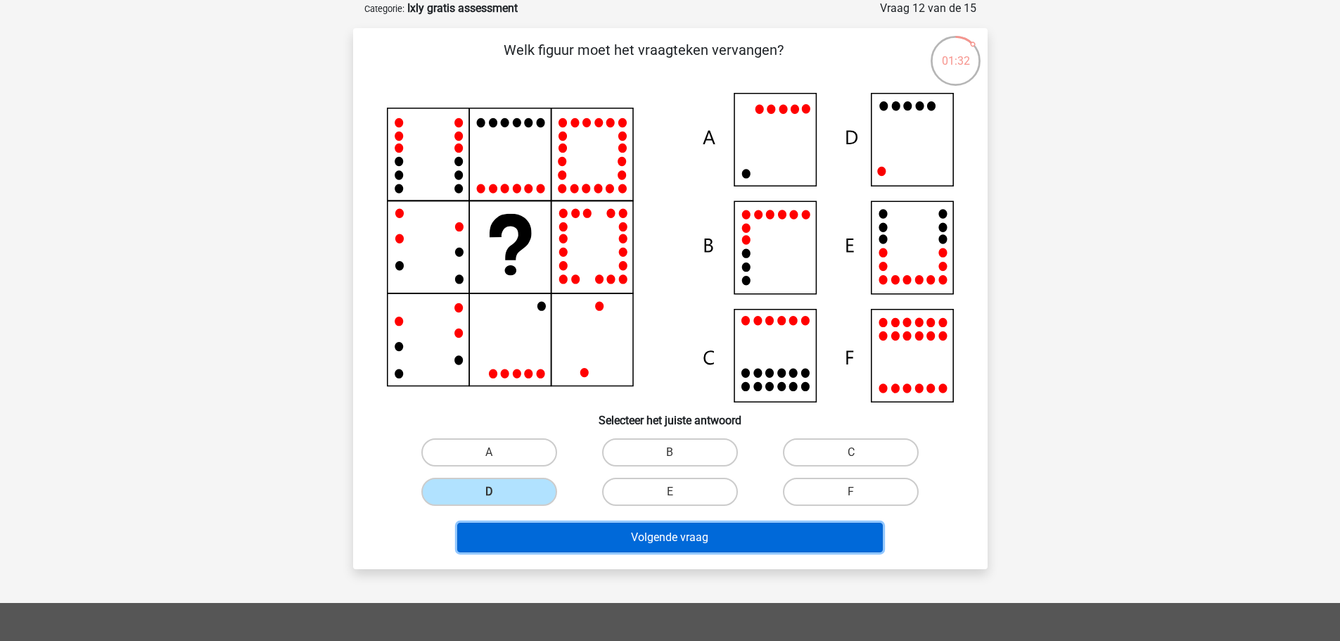
click at [537, 537] on button "Volgende vraag" at bounding box center [670, 538] width 426 height 30
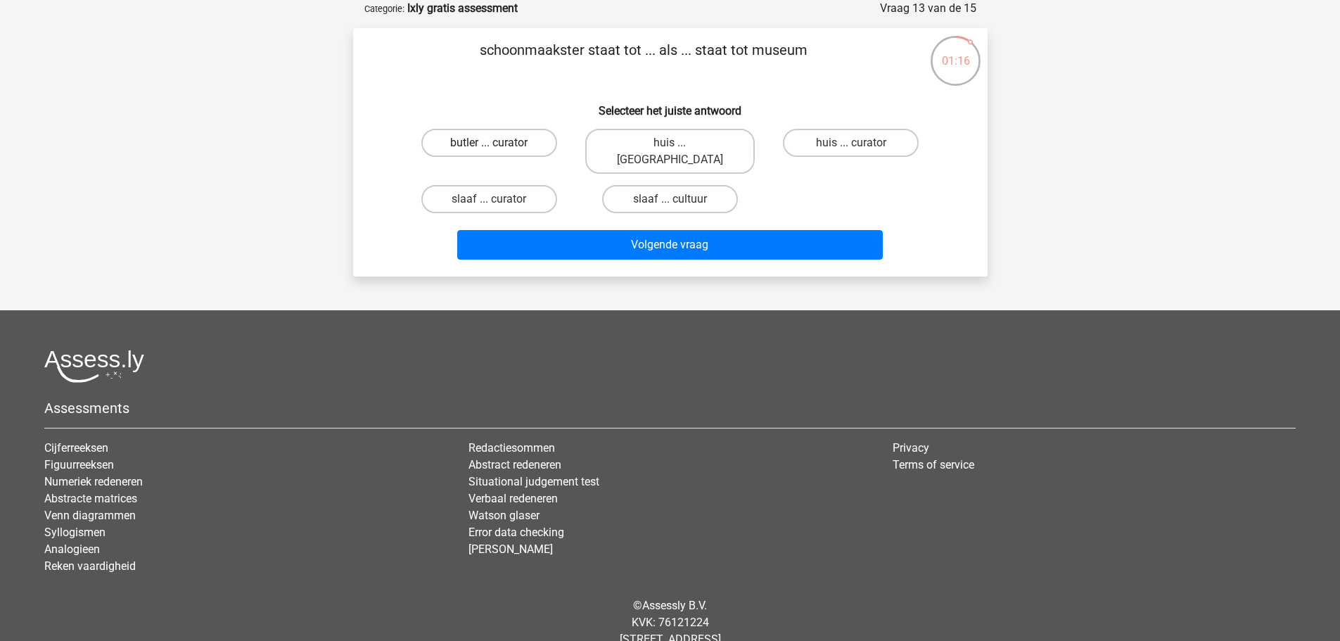
click at [537, 139] on label "butler ... curator" at bounding box center [489, 143] width 136 height 28
click at [498, 143] on input "butler ... curator" at bounding box center [493, 147] width 9 height 9
radio input "true"
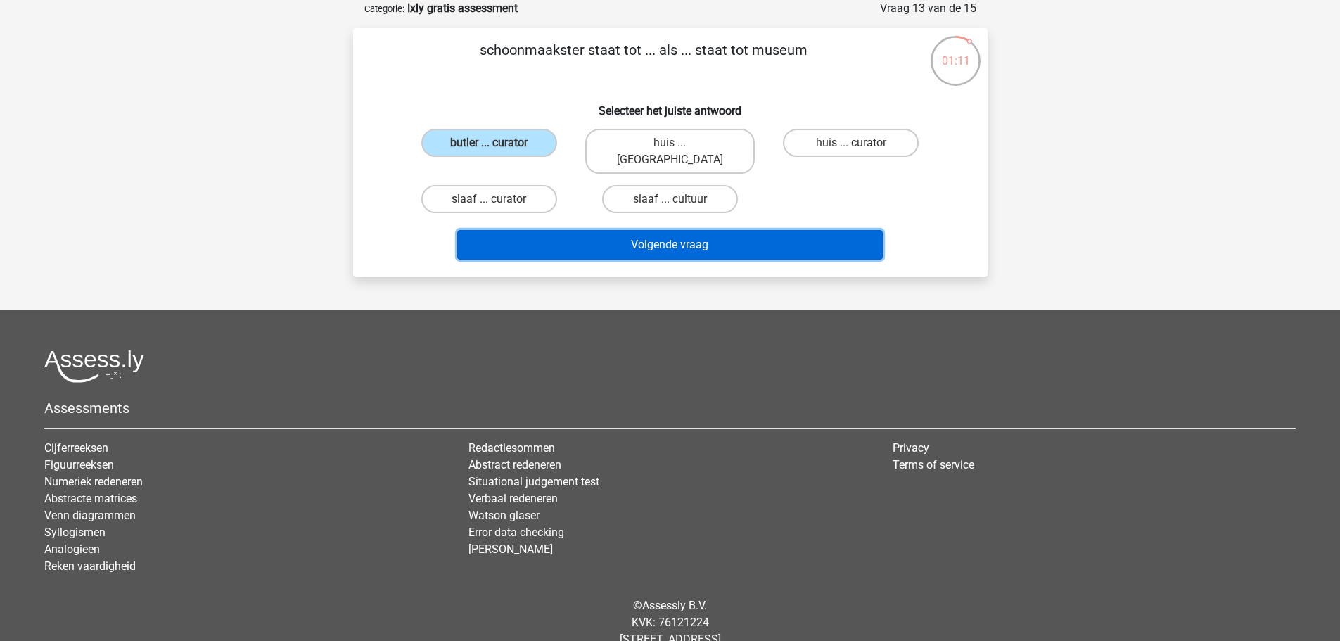
click at [576, 230] on button "Volgende vraag" at bounding box center [670, 245] width 426 height 30
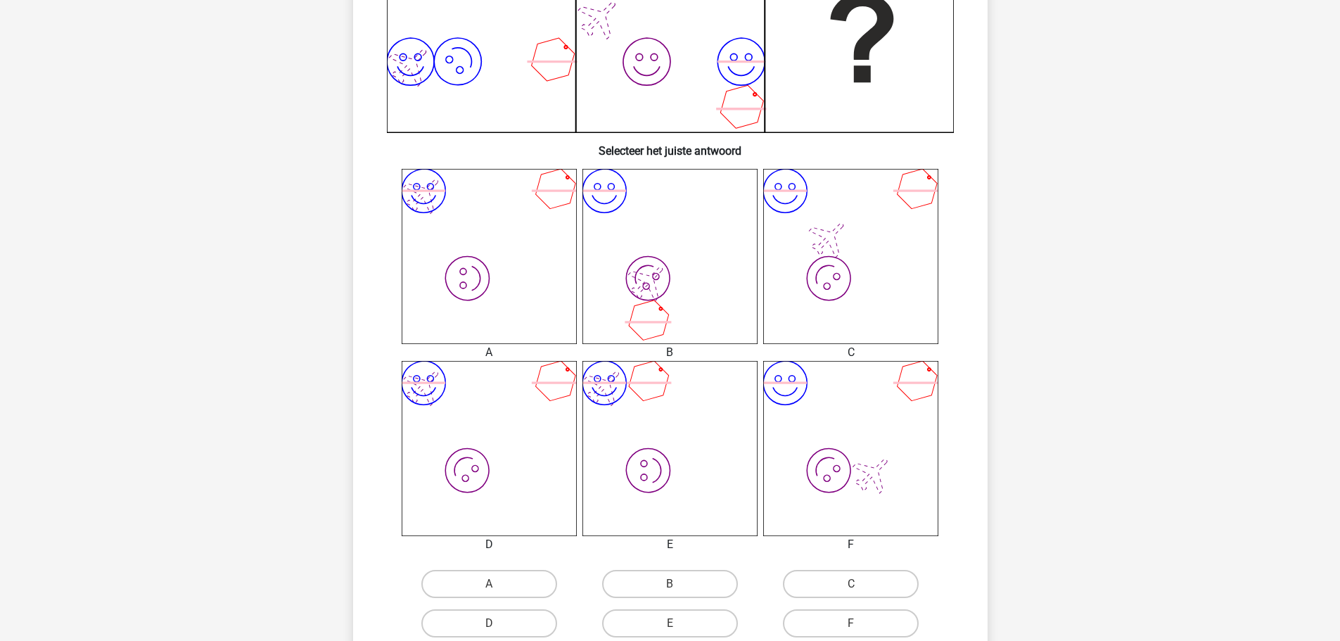
scroll to position [492, 0]
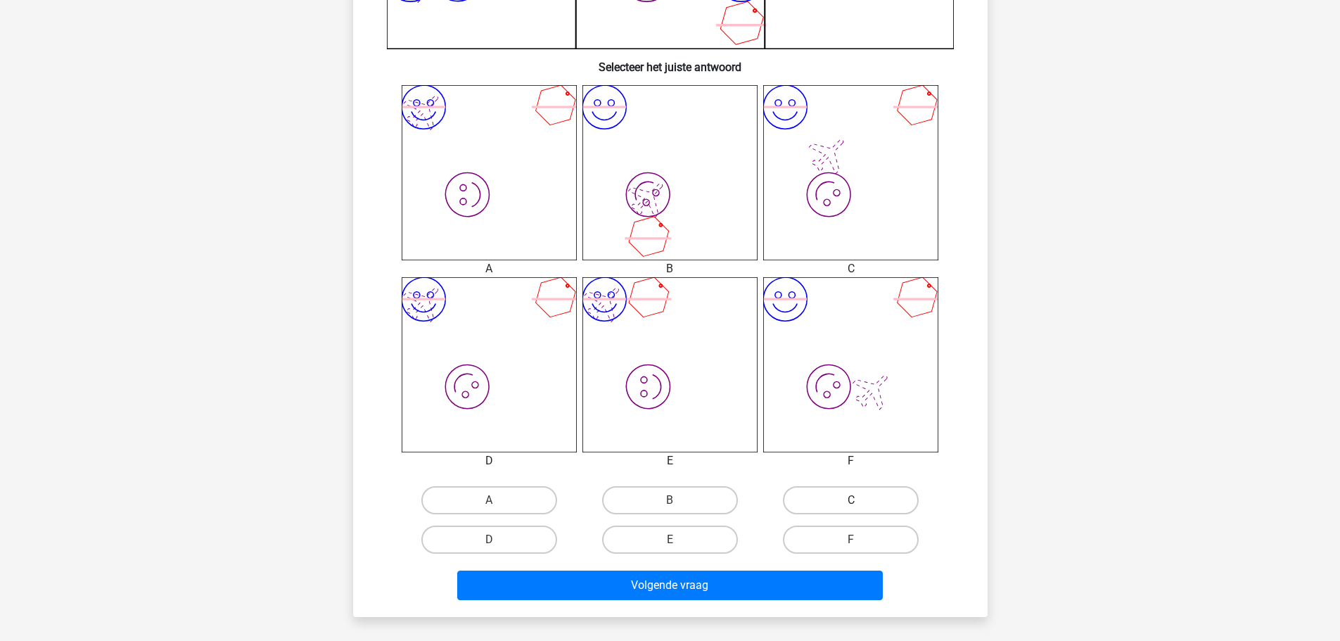
click at [791, 501] on label "C" at bounding box center [851, 500] width 136 height 28
click at [851, 501] on input "C" at bounding box center [855, 504] width 9 height 9
radio input "true"
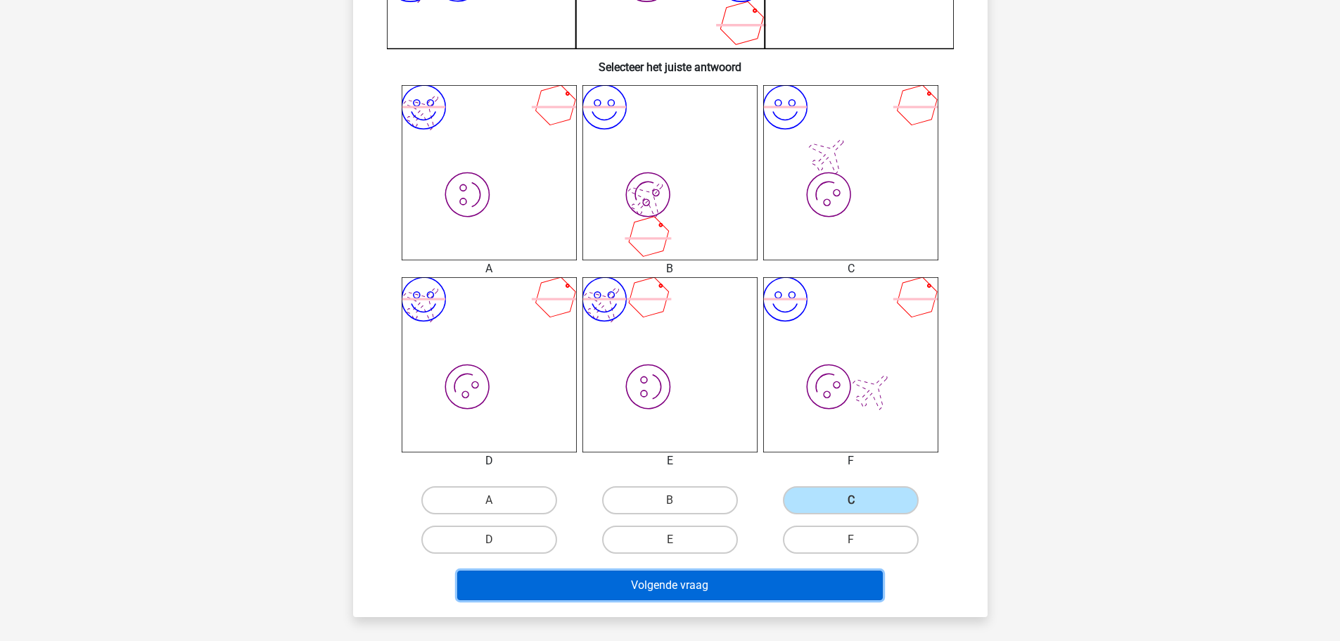
click at [691, 586] on button "Volgende vraag" at bounding box center [670, 586] width 426 height 30
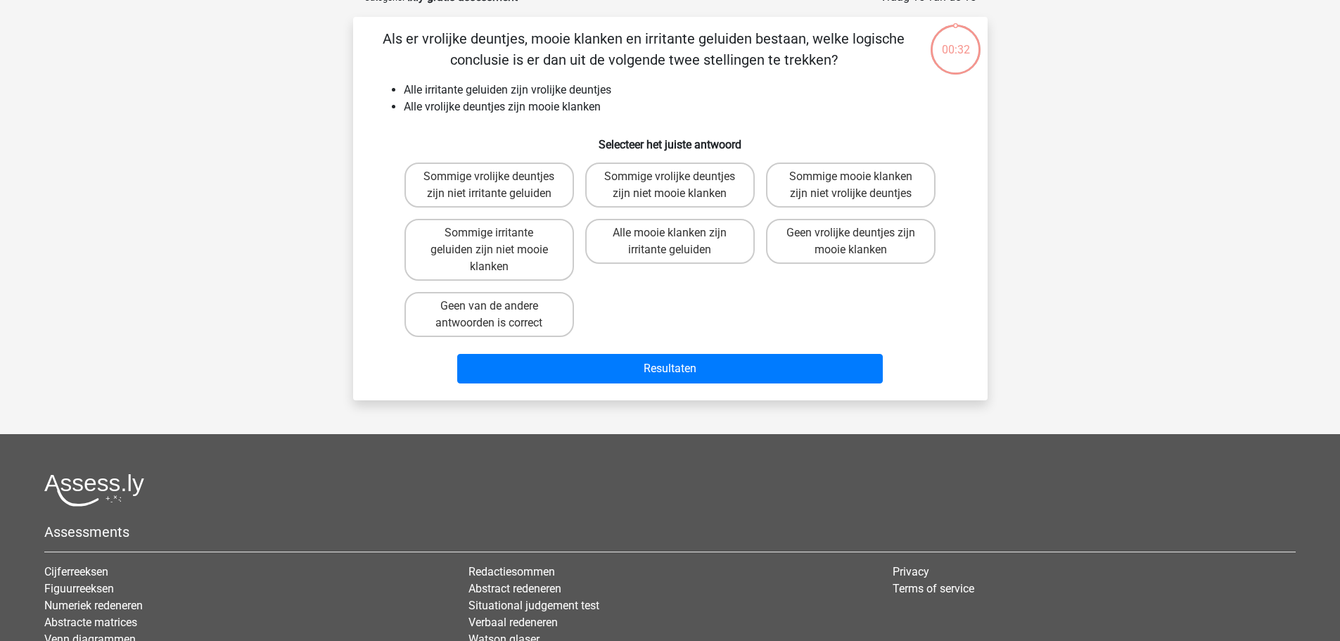
scroll to position [70, 0]
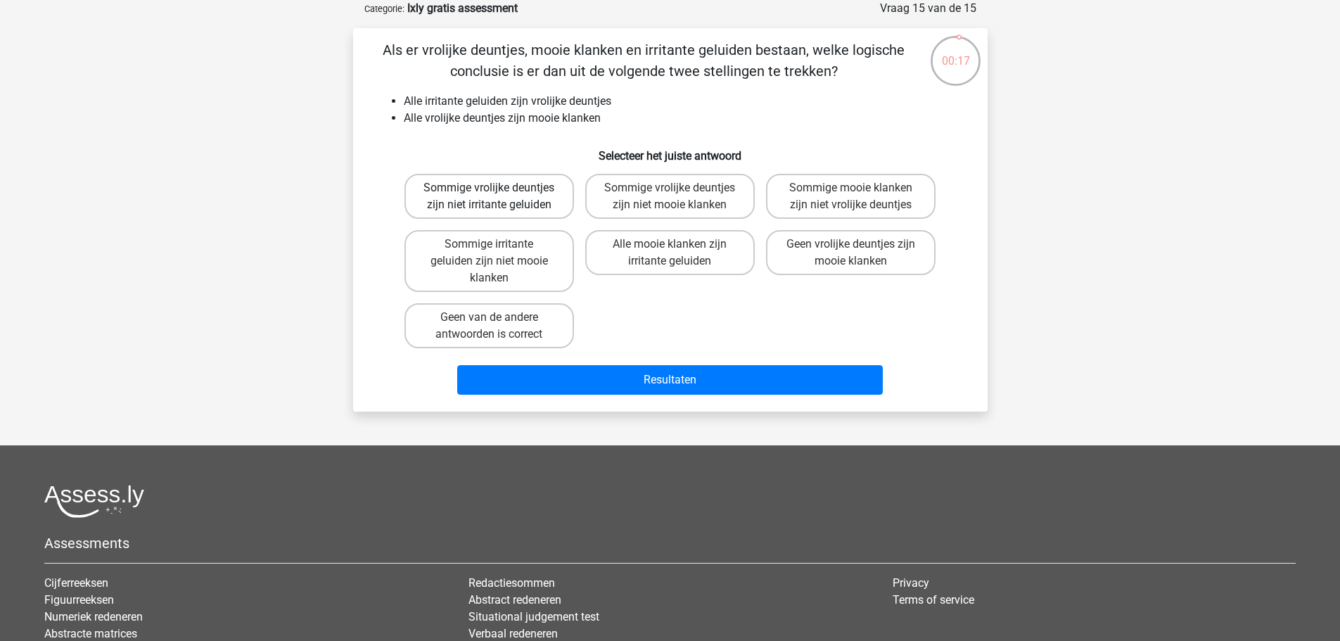
click at [415, 200] on label "Sommige vrolijke deuntjes zijn niet irritante geluiden" at bounding box center [490, 196] width 170 height 45
click at [489, 197] on input "Sommige vrolijke deuntjes zijn niet irritante geluiden" at bounding box center [493, 192] width 9 height 9
radio input "true"
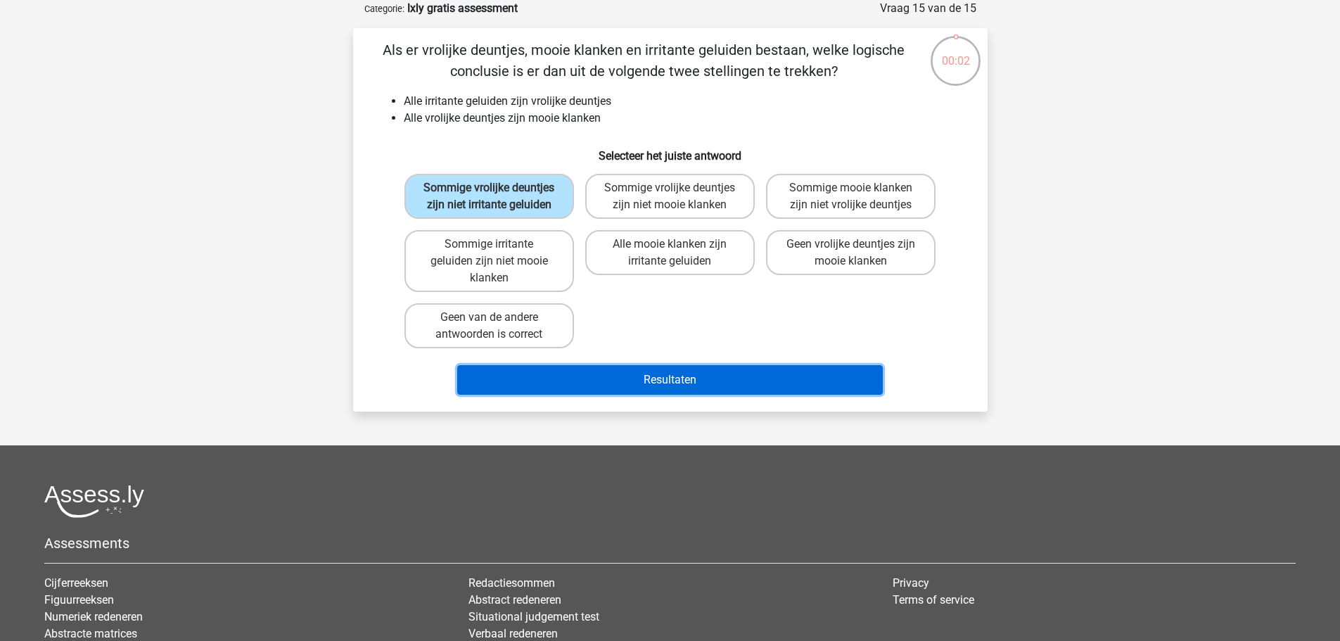
click at [517, 390] on button "Resultaten" at bounding box center [670, 380] width 426 height 30
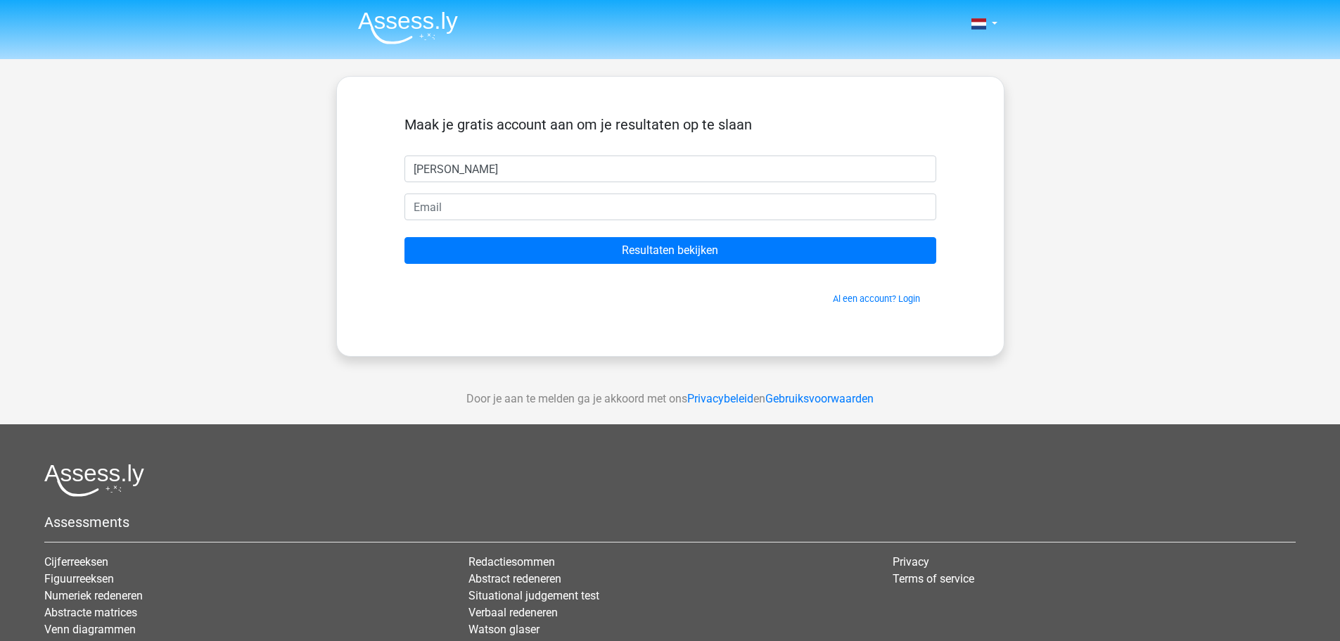
type input "lisa"
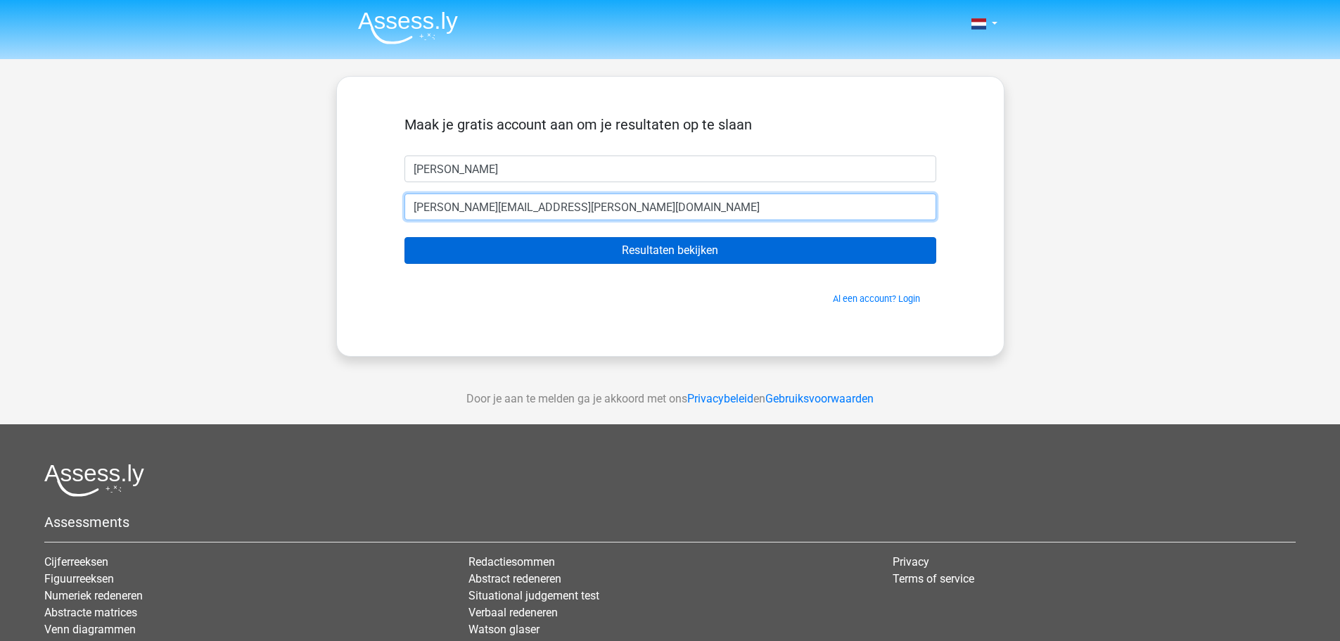
type input "lisa.kl@live.nl"
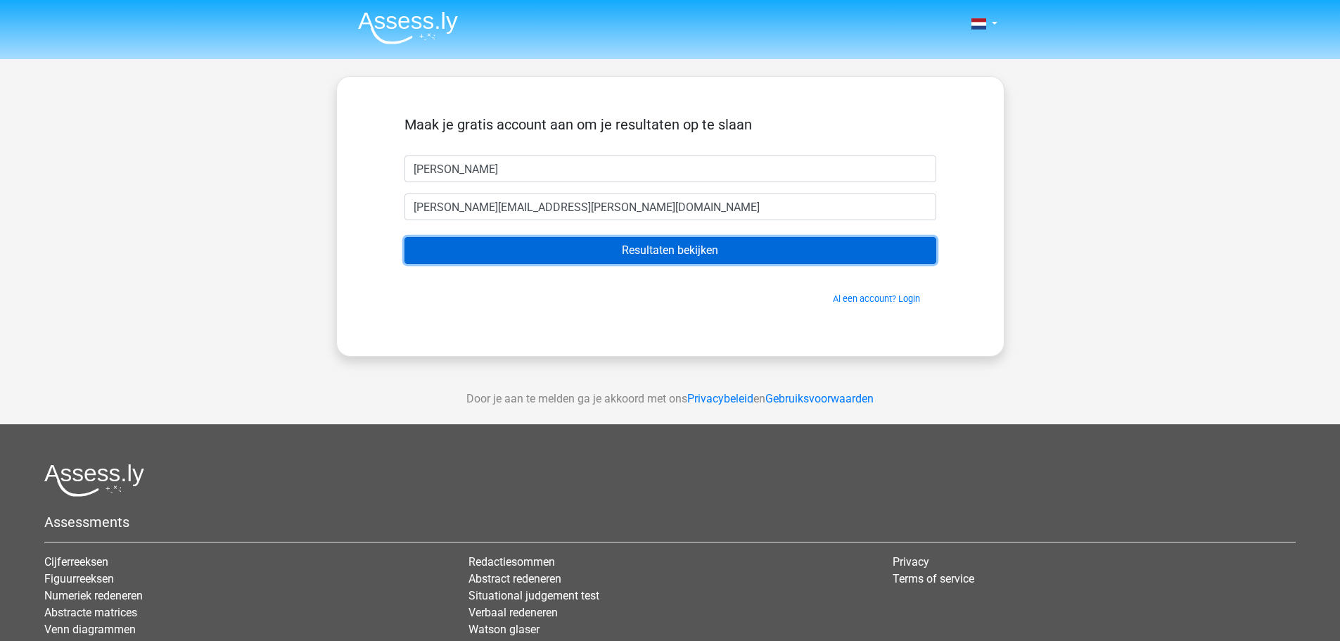
click at [706, 248] on input "Resultaten bekijken" at bounding box center [671, 250] width 532 height 27
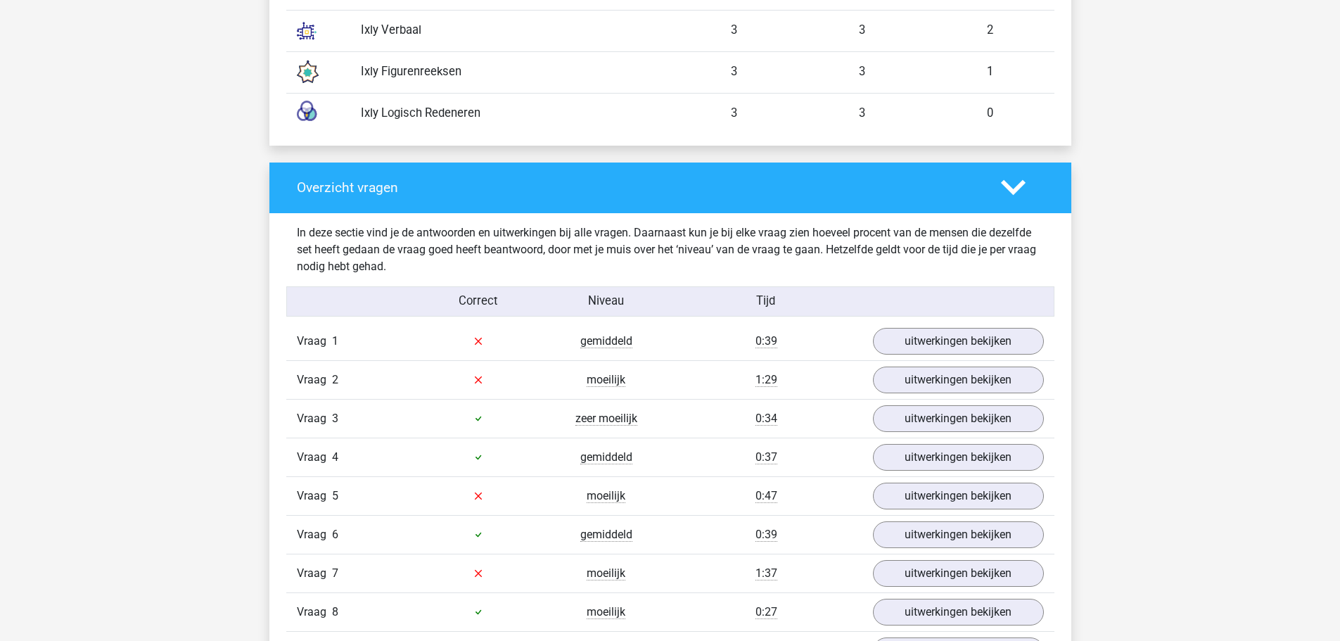
scroll to position [1337, 0]
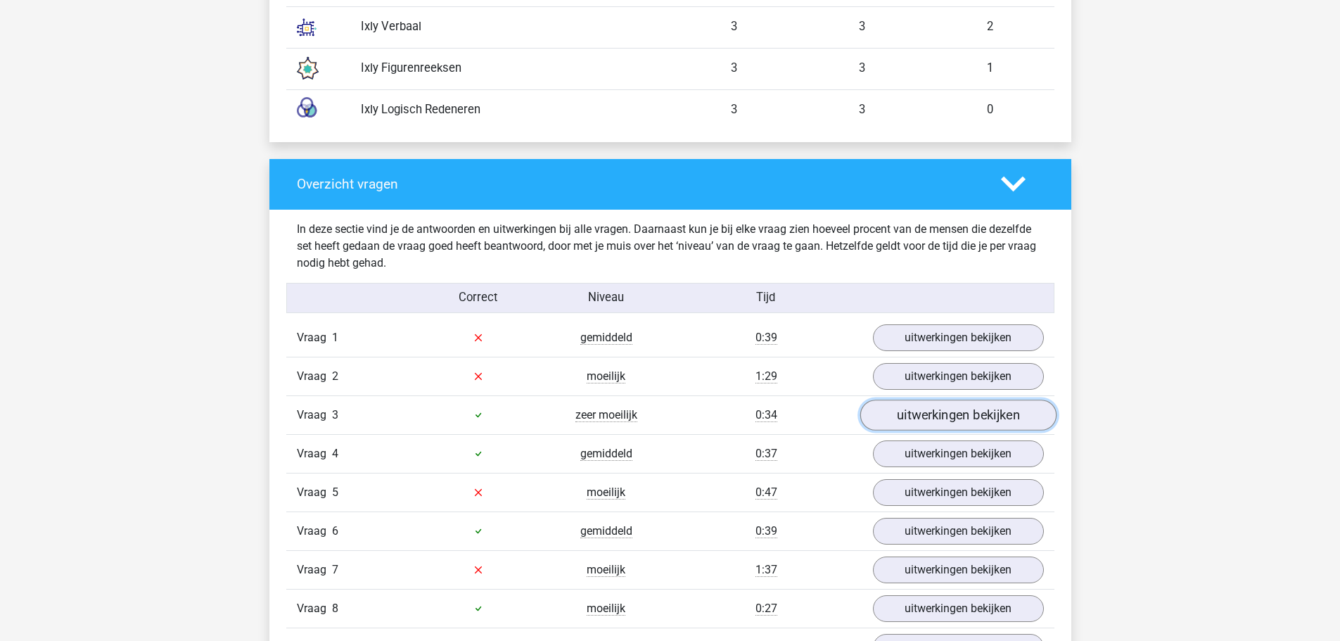
click at [889, 409] on link "uitwerkingen bekijken" at bounding box center [958, 415] width 196 height 31
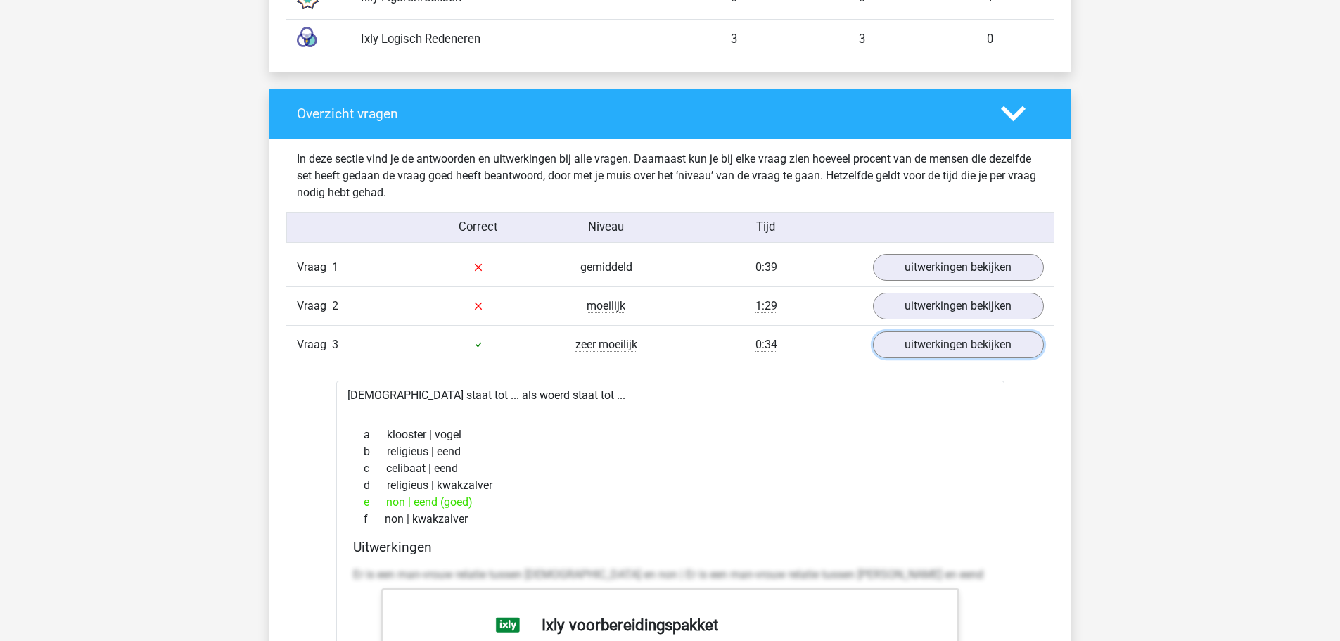
scroll to position [1477, 0]
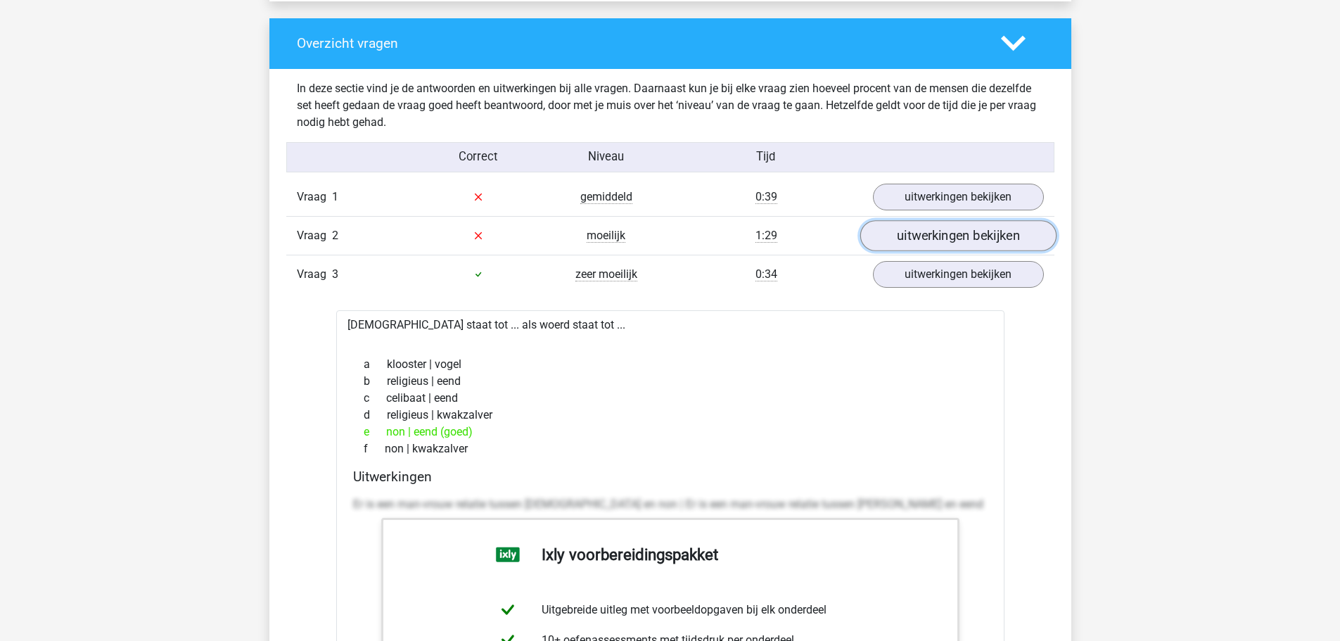
click at [942, 237] on link "uitwerkingen bekijken" at bounding box center [958, 235] width 196 height 31
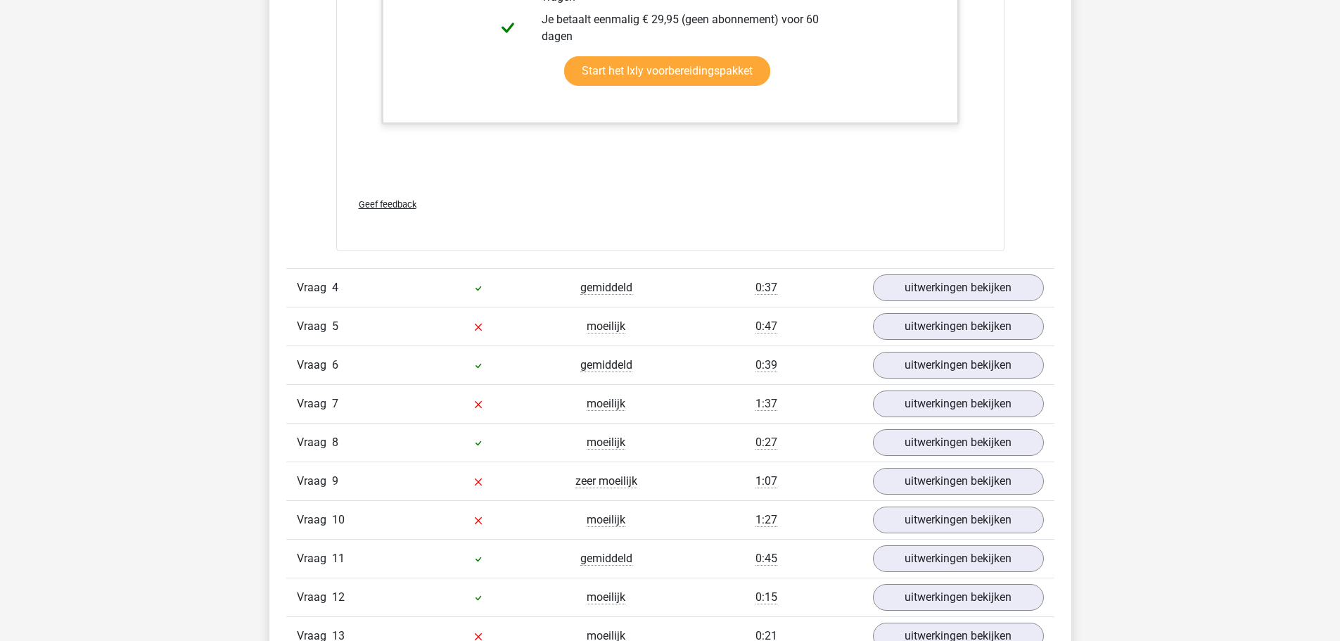
scroll to position [2955, 0]
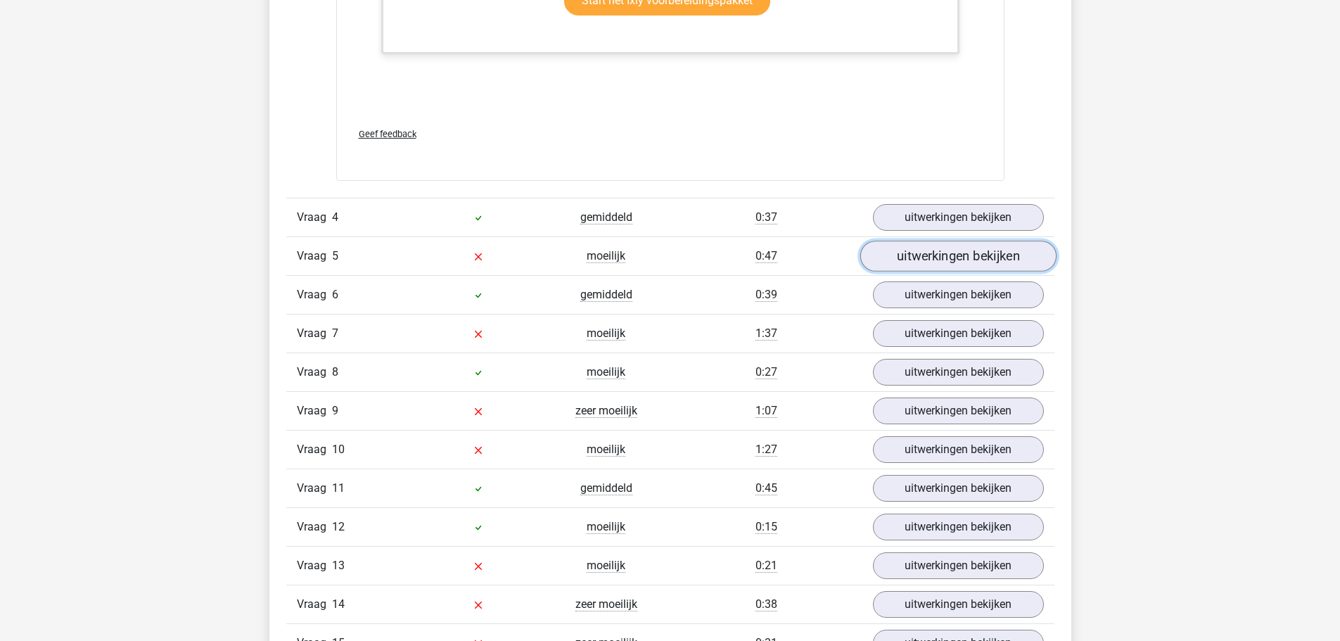
click at [912, 265] on link "uitwerkingen bekijken" at bounding box center [958, 256] width 196 height 31
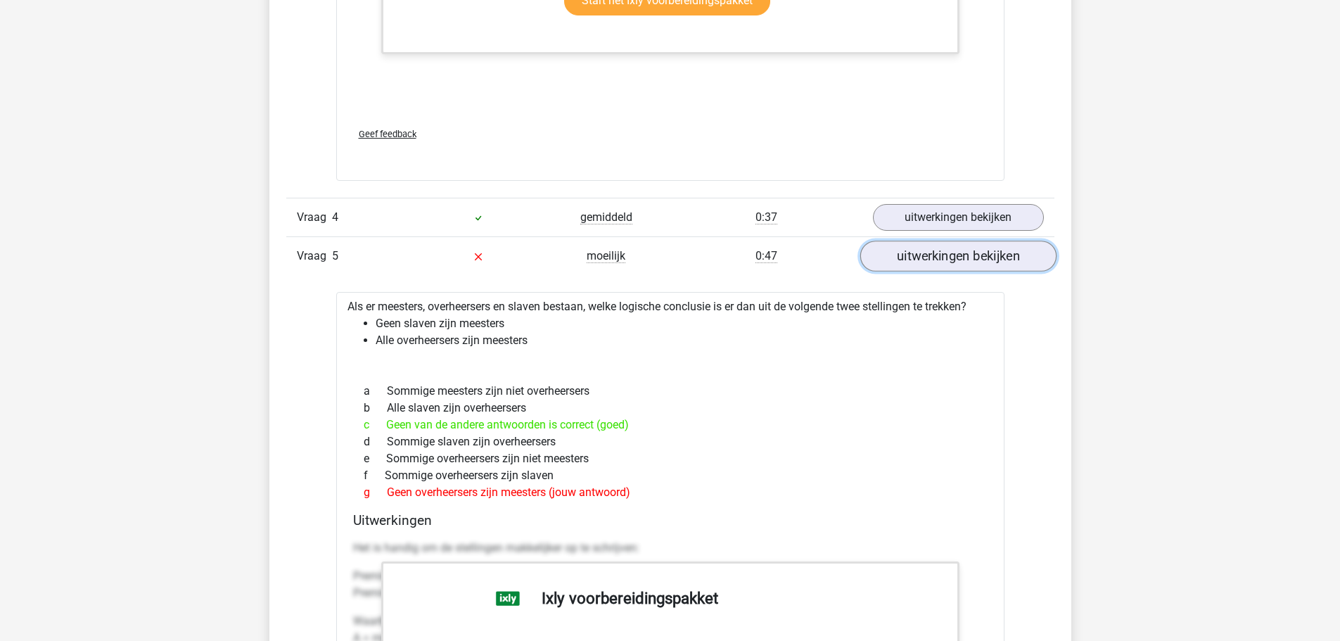
click at [924, 263] on link "uitwerkingen bekijken" at bounding box center [958, 256] width 196 height 31
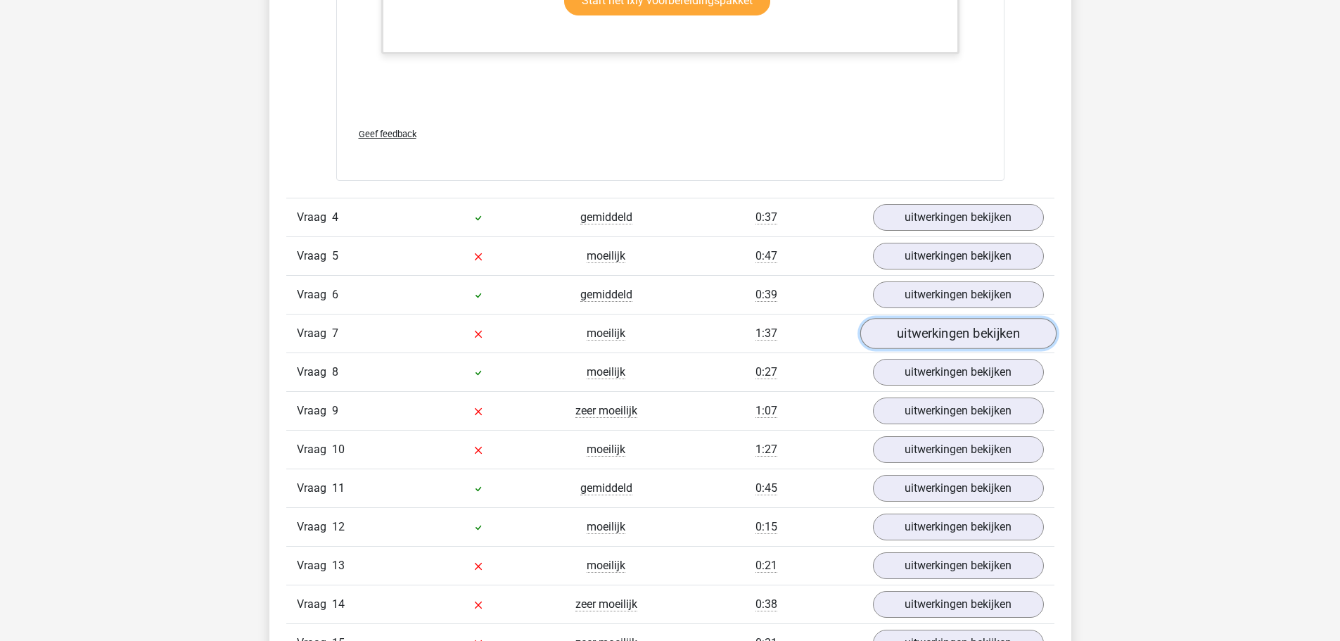
click at [919, 340] on link "uitwerkingen bekijken" at bounding box center [958, 333] width 196 height 31
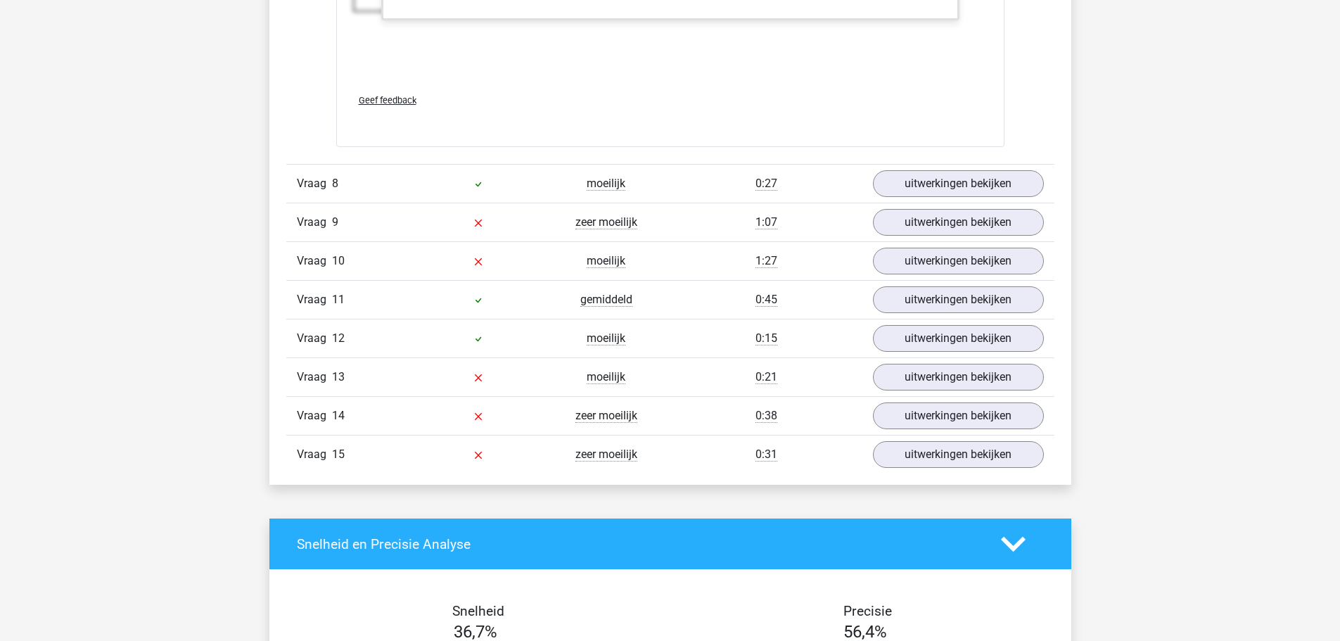
scroll to position [4151, 0]
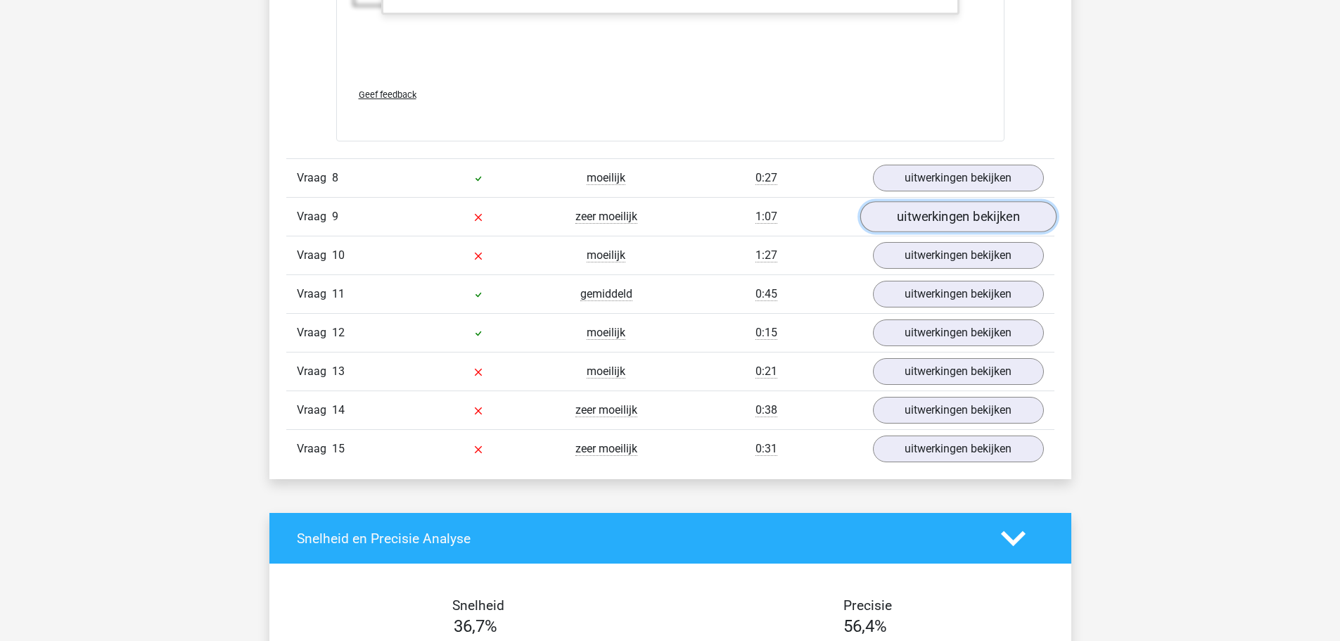
click at [952, 221] on link "uitwerkingen bekijken" at bounding box center [958, 217] width 196 height 31
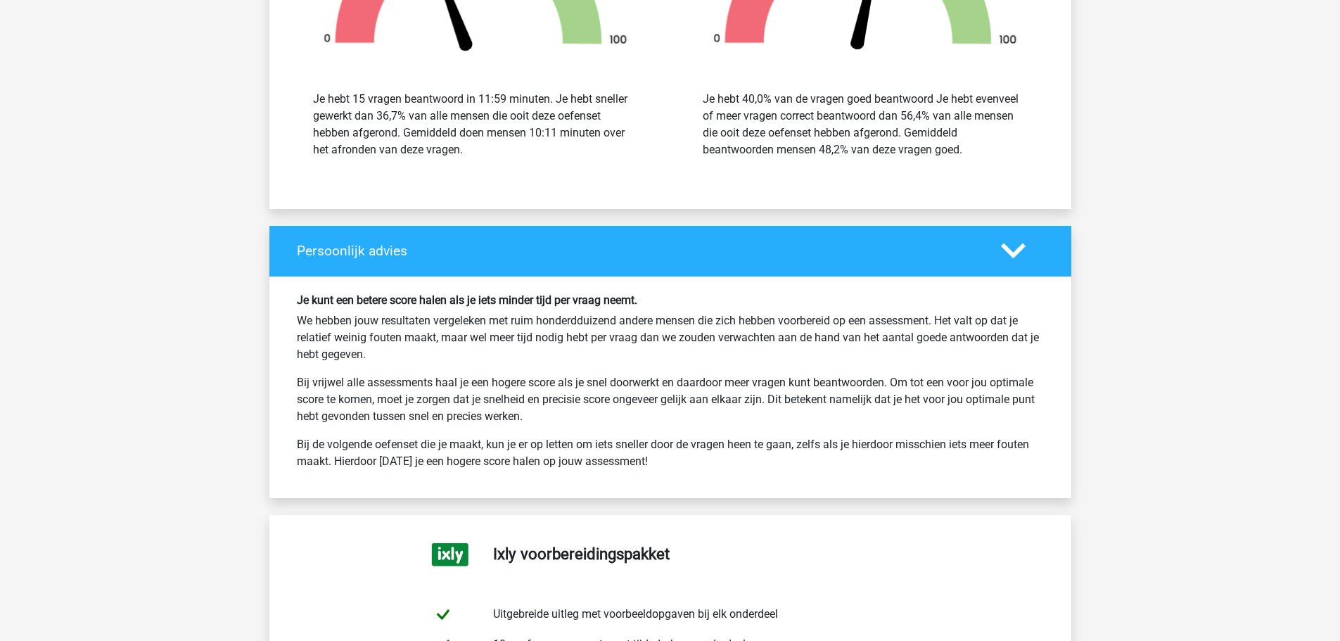
scroll to position [6402, 0]
